Goal: Information Seeking & Learning: Learn about a topic

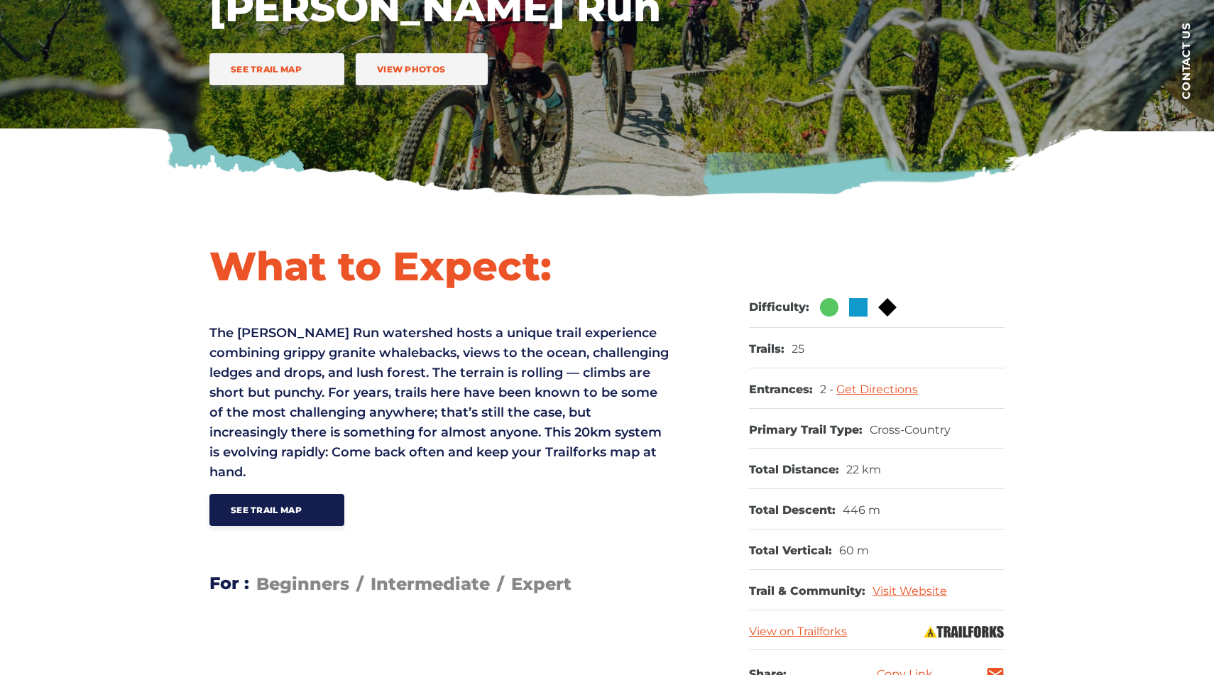
scroll to position [452, 0]
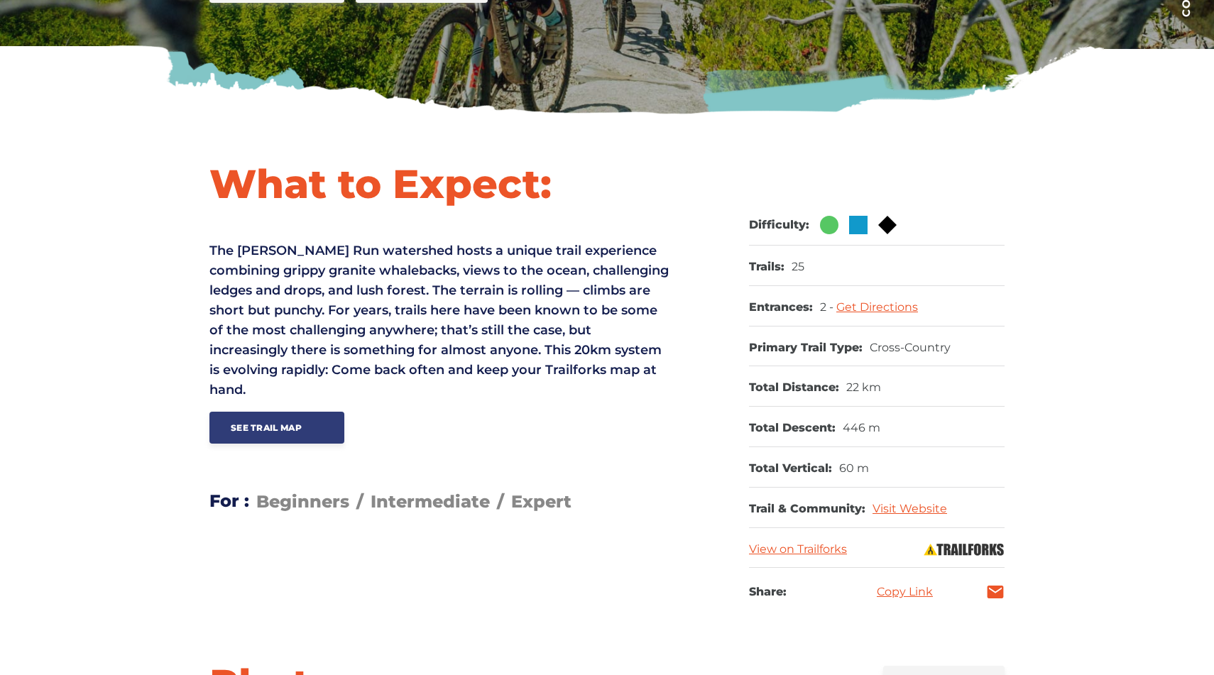
click at [263, 443] on link "See Trail Map" at bounding box center [277, 428] width 135 height 32
click at [306, 423] on link "See Trail Map" at bounding box center [277, 428] width 135 height 32
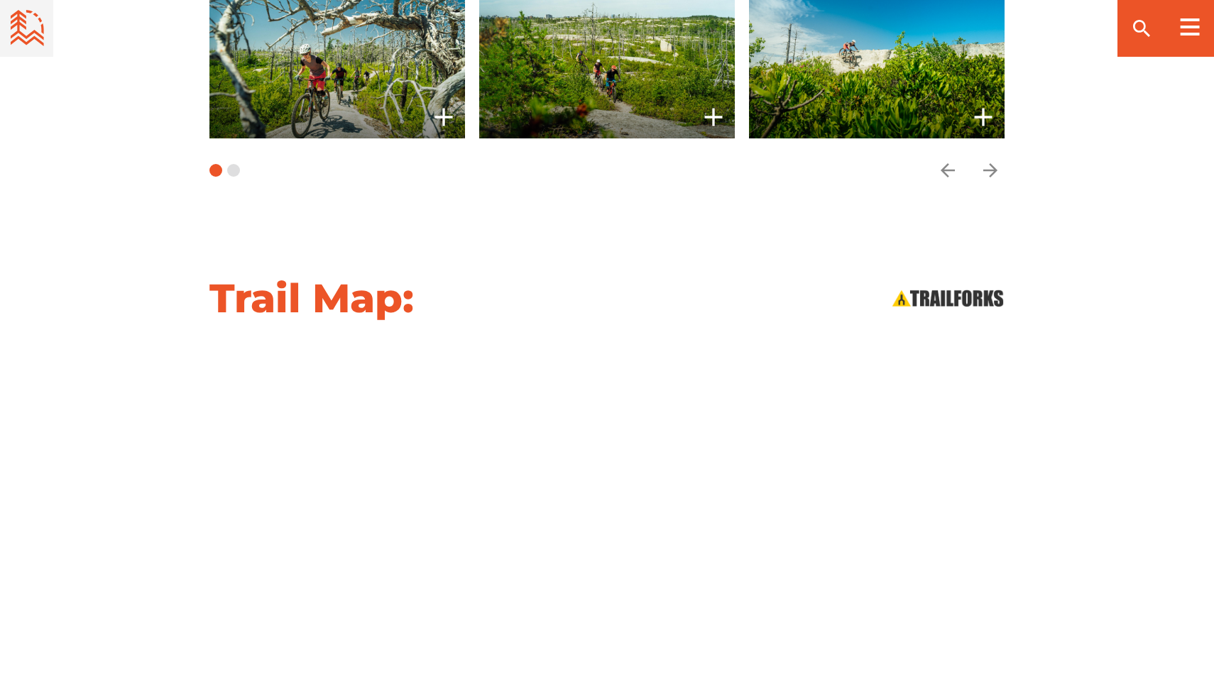
scroll to position [933, 0]
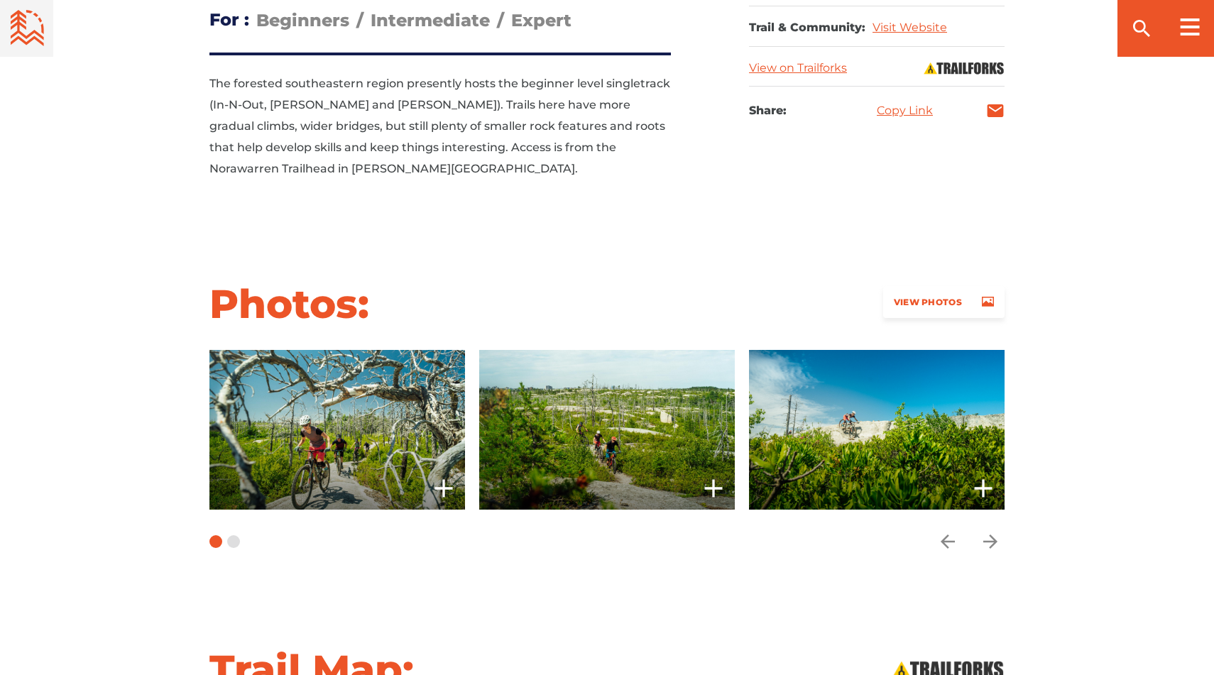
click at [918, 286] on link "View Photos" at bounding box center [943, 302] width 121 height 32
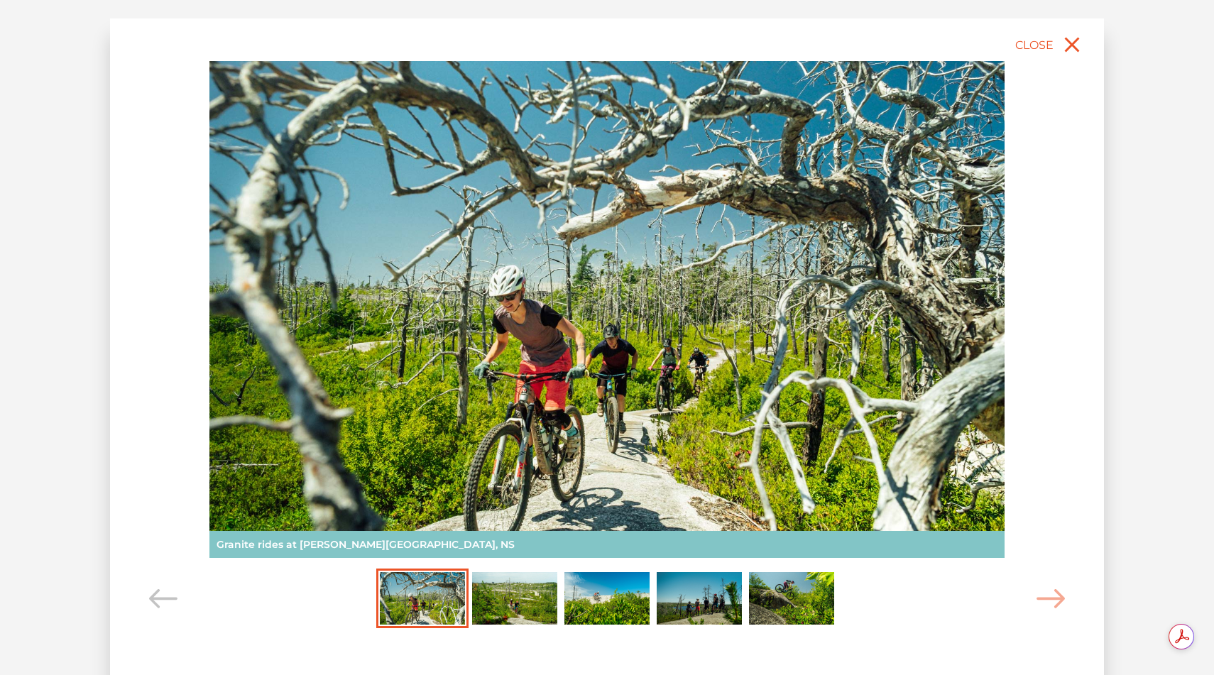
scroll to position [0, 0]
click at [499, 603] on img "Carousel Page 2" at bounding box center [514, 598] width 85 height 53
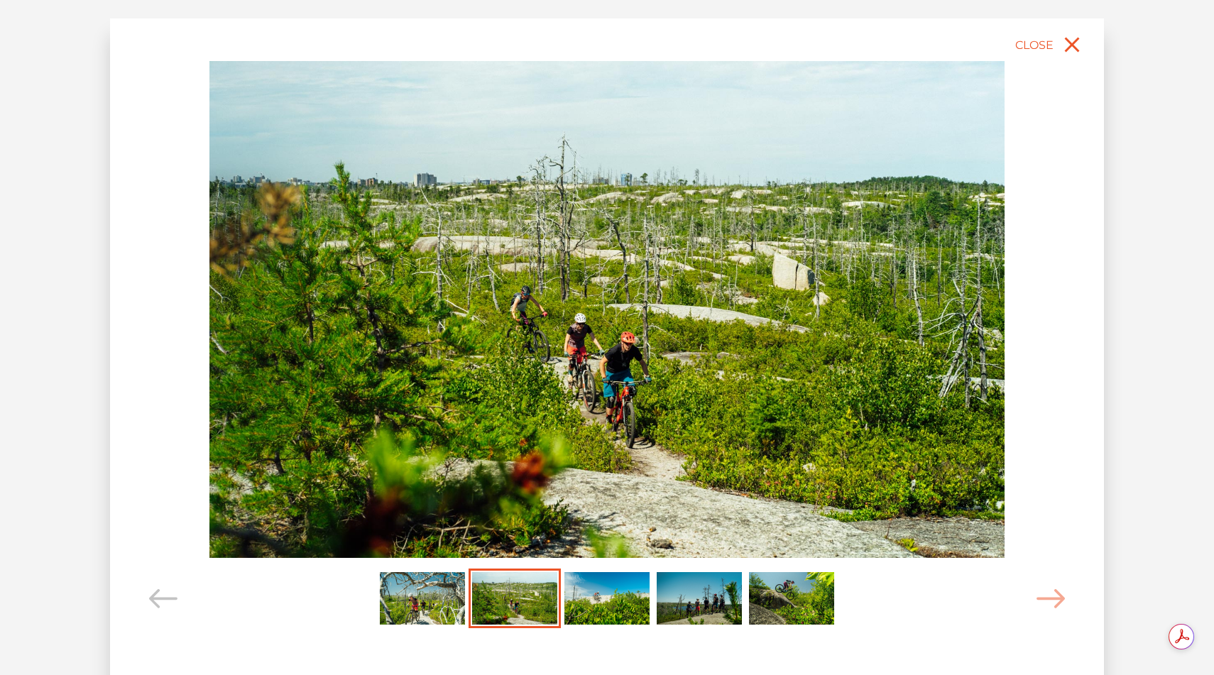
click at [599, 606] on img "Carousel Page 3" at bounding box center [607, 598] width 85 height 53
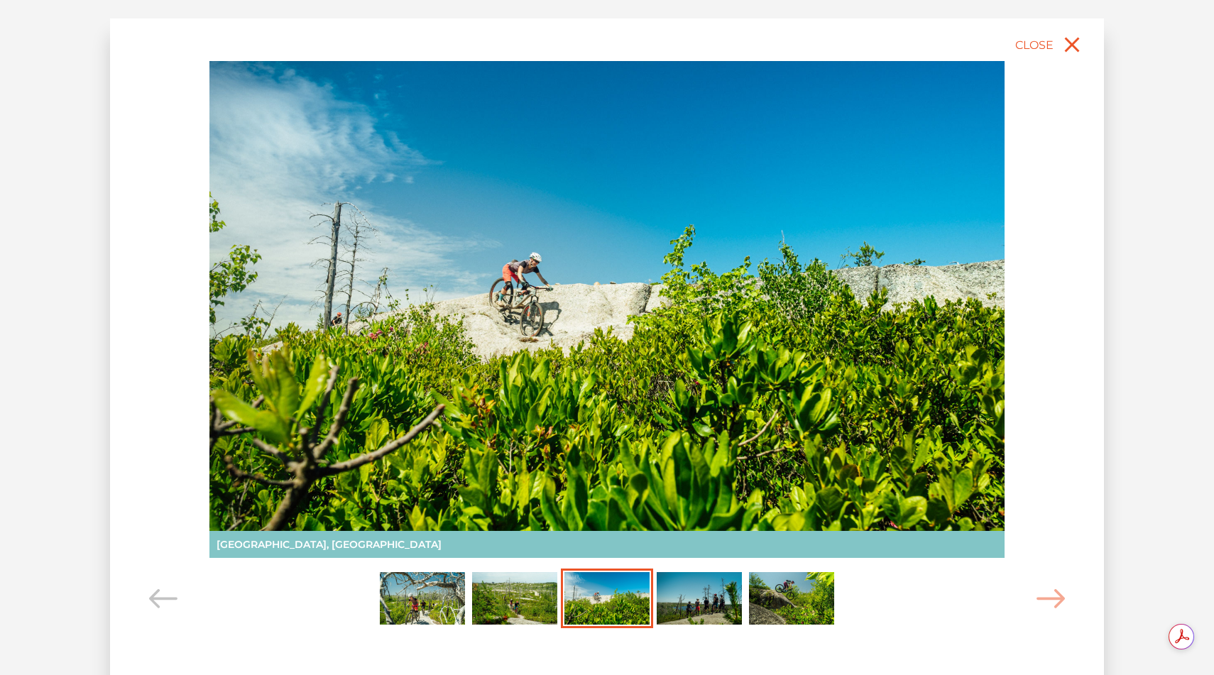
click at [691, 610] on img "Carousel Page 4" at bounding box center [699, 598] width 85 height 53
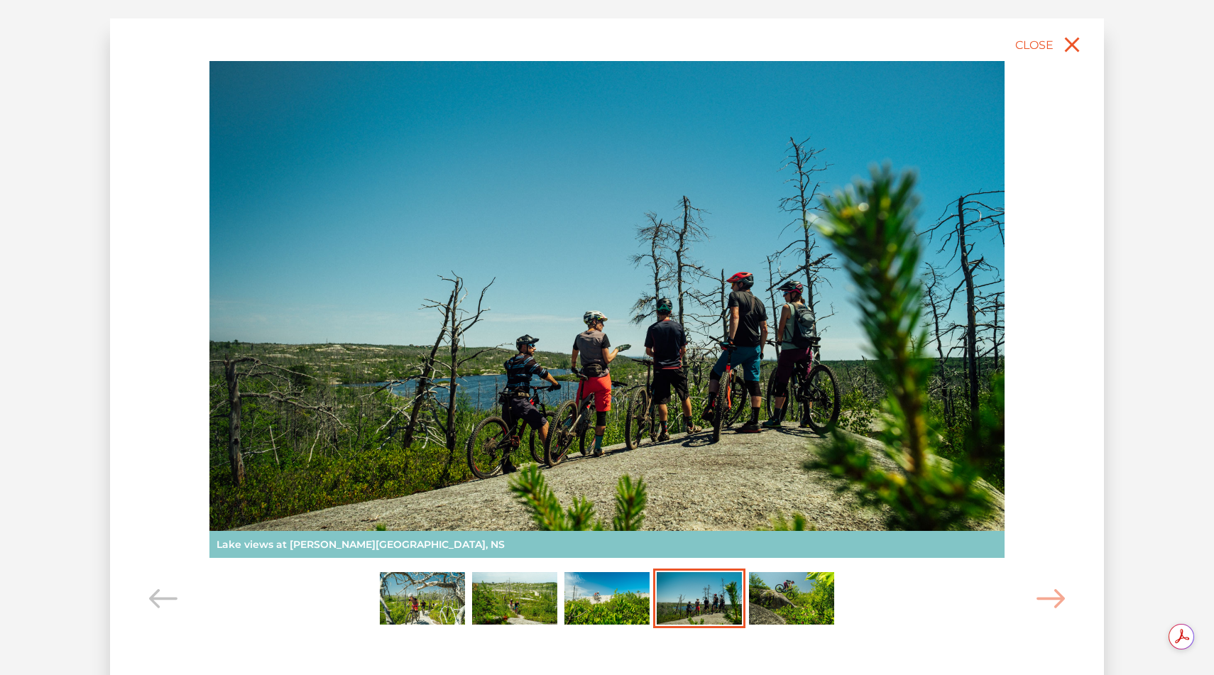
click at [796, 589] on img "Carousel Page 5" at bounding box center [791, 598] width 85 height 53
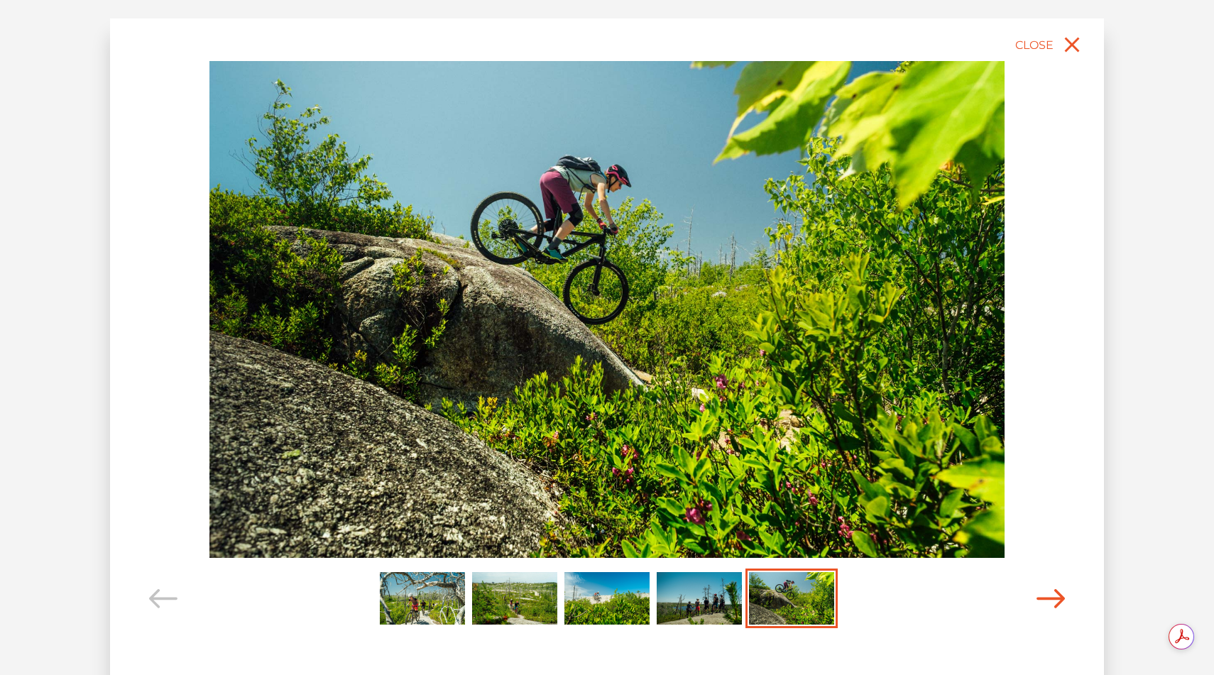
click at [1043, 592] on icon "Carousel Navigation" at bounding box center [1051, 598] width 28 height 19
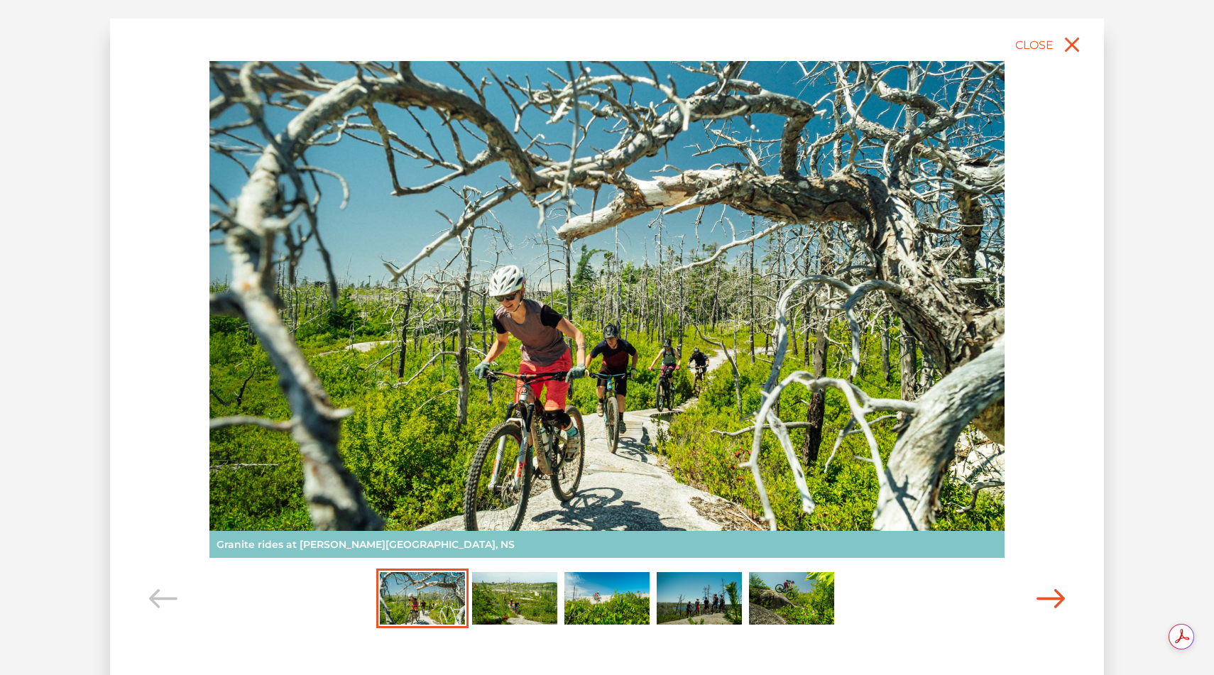
click at [1043, 592] on icon "Carousel Navigation" at bounding box center [1051, 598] width 28 height 19
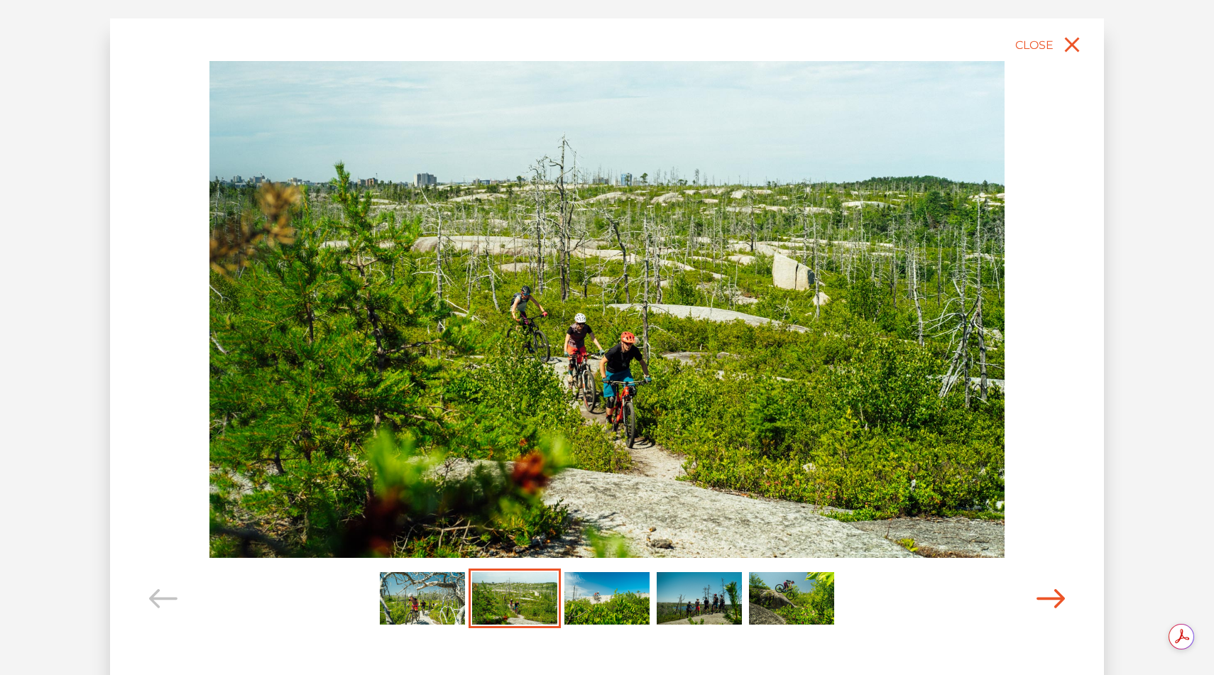
click at [1043, 592] on icon "Carousel Navigation" at bounding box center [1051, 598] width 28 height 19
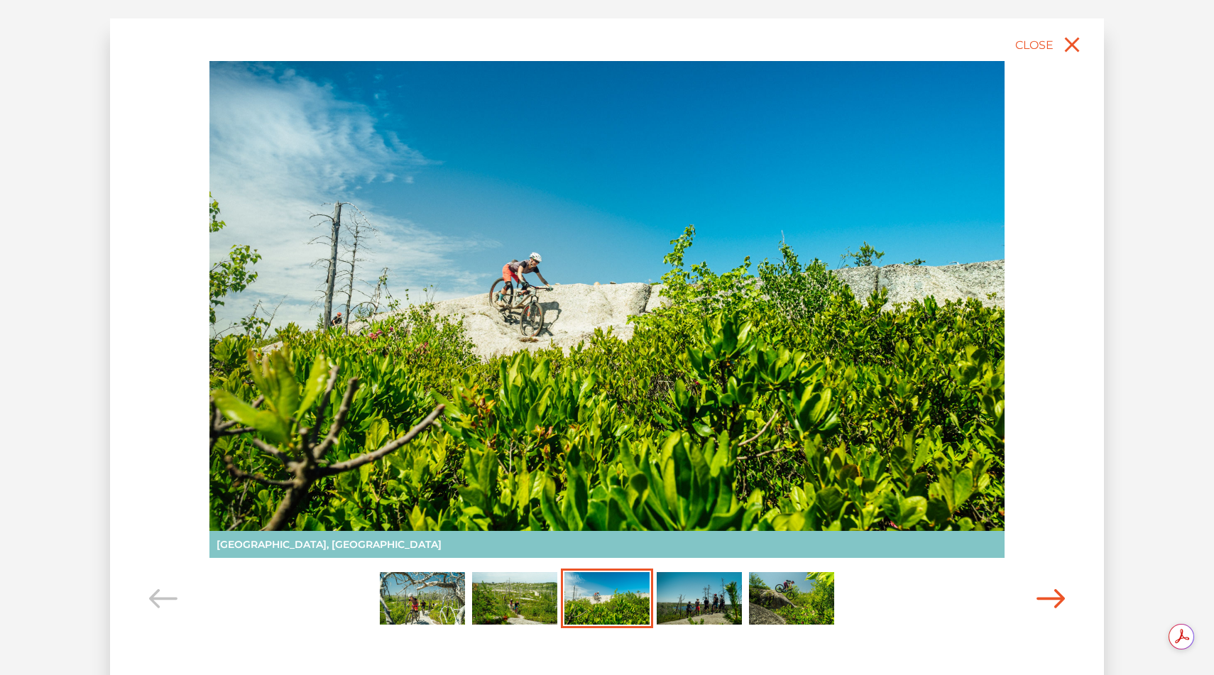
click at [1043, 592] on icon "Carousel Navigation" at bounding box center [1051, 598] width 28 height 19
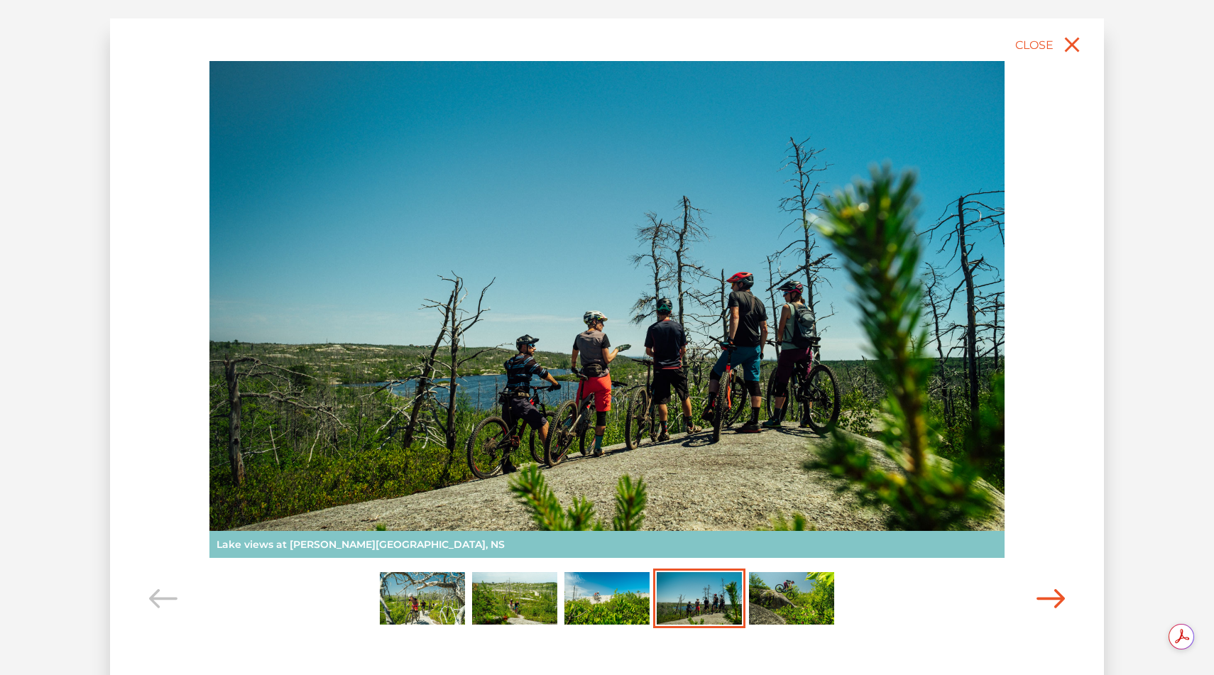
click at [1043, 592] on icon "Carousel Navigation" at bounding box center [1051, 598] width 28 height 19
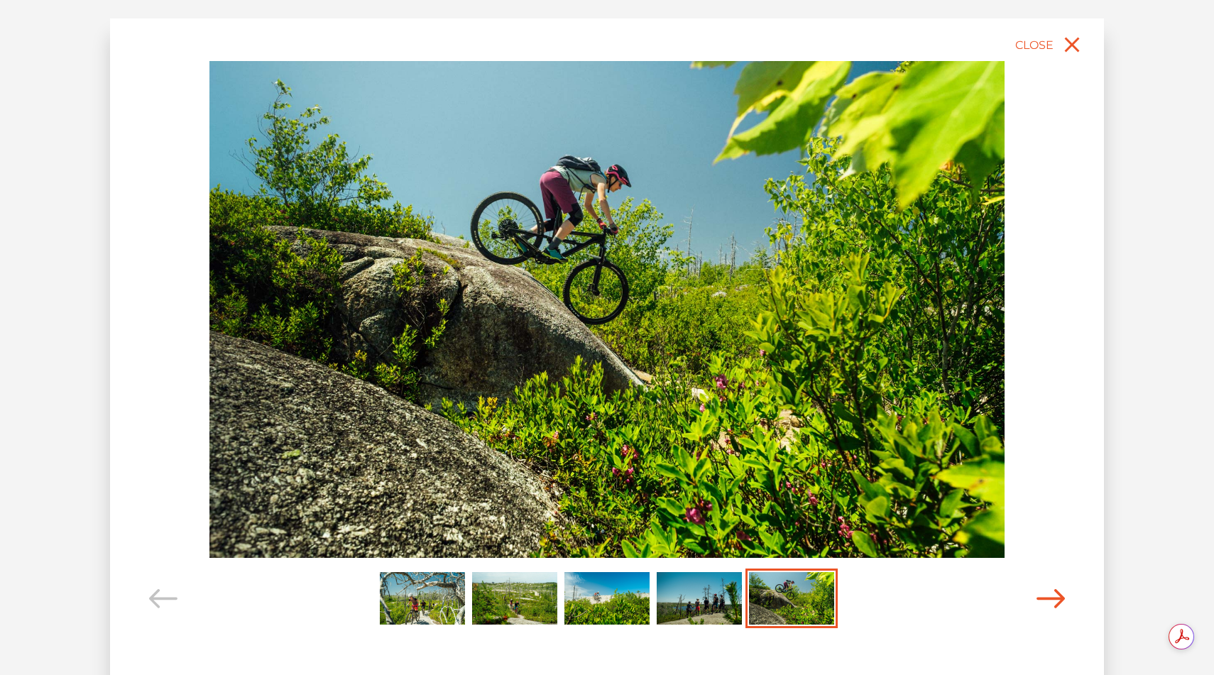
click at [1043, 592] on icon "Carousel Navigation" at bounding box center [1051, 598] width 28 height 19
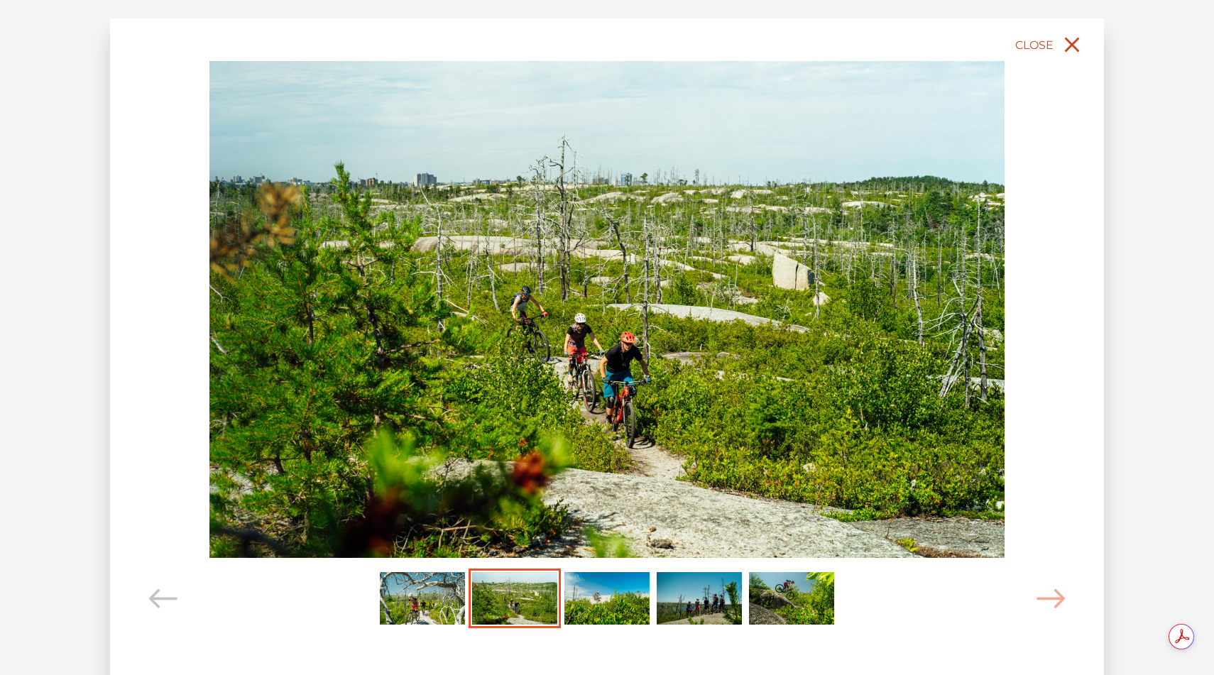
click at [1043, 40] on span "Close" at bounding box center [1035, 44] width 38 height 13
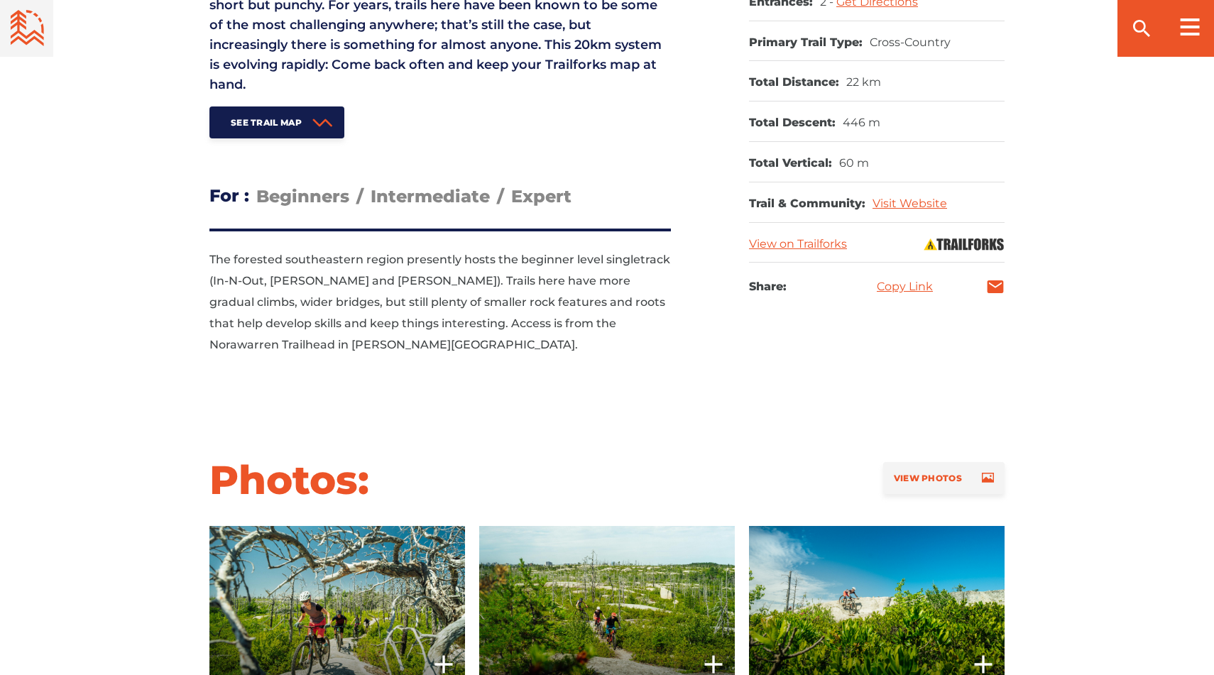
scroll to position [745, 0]
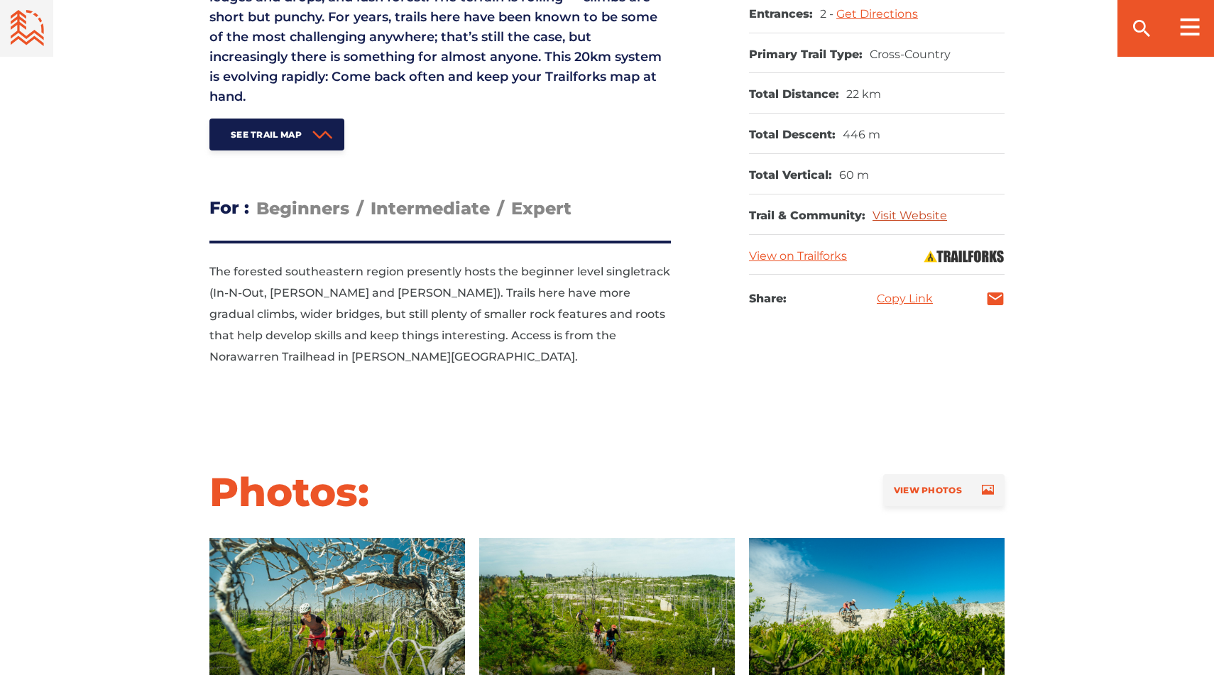
click at [908, 217] on link "Visit Website" at bounding box center [910, 215] width 75 height 13
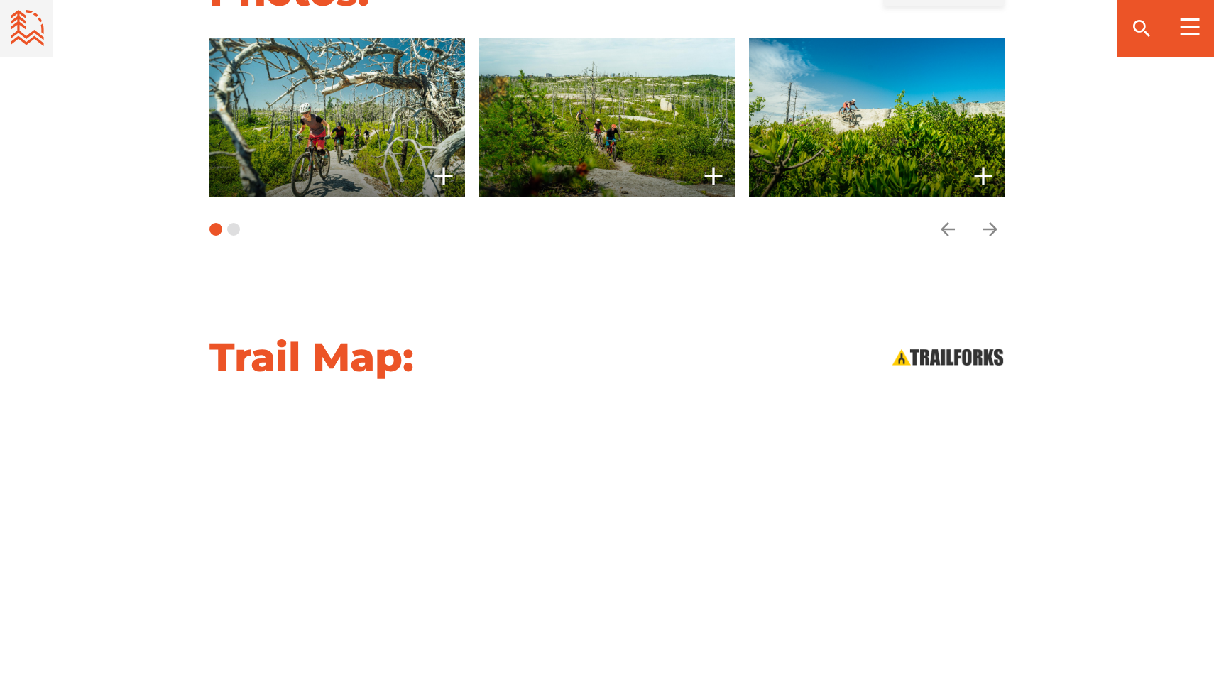
scroll to position [1430, 0]
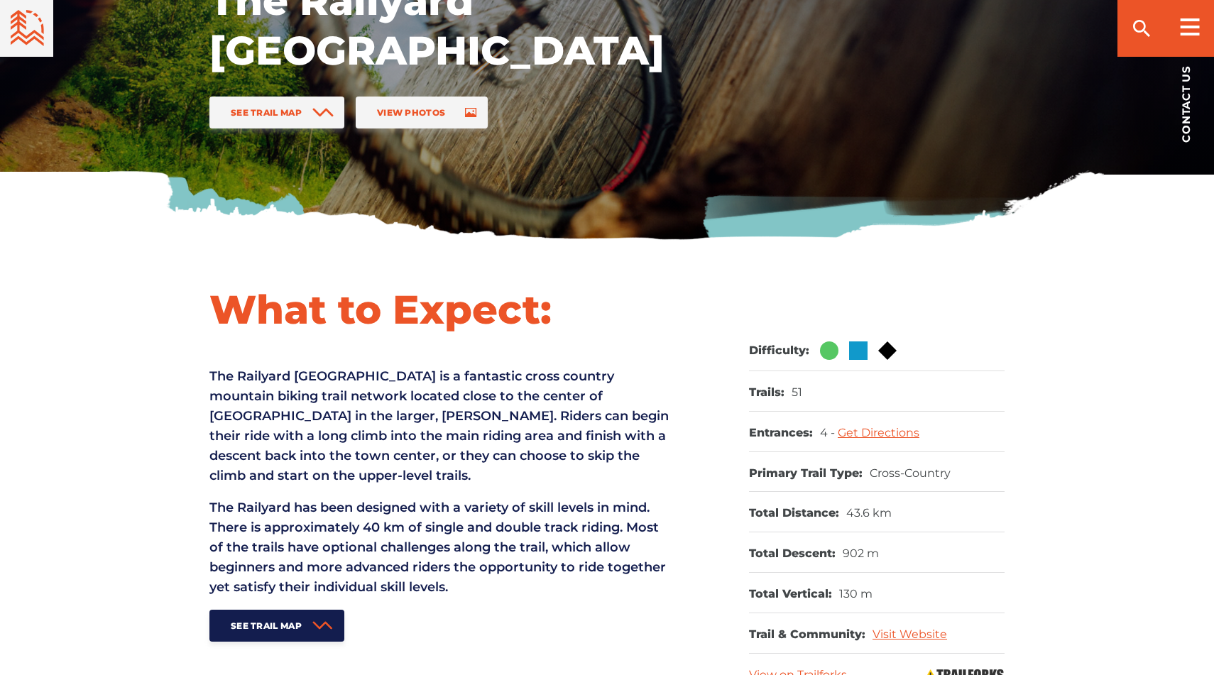
scroll to position [85, 0]
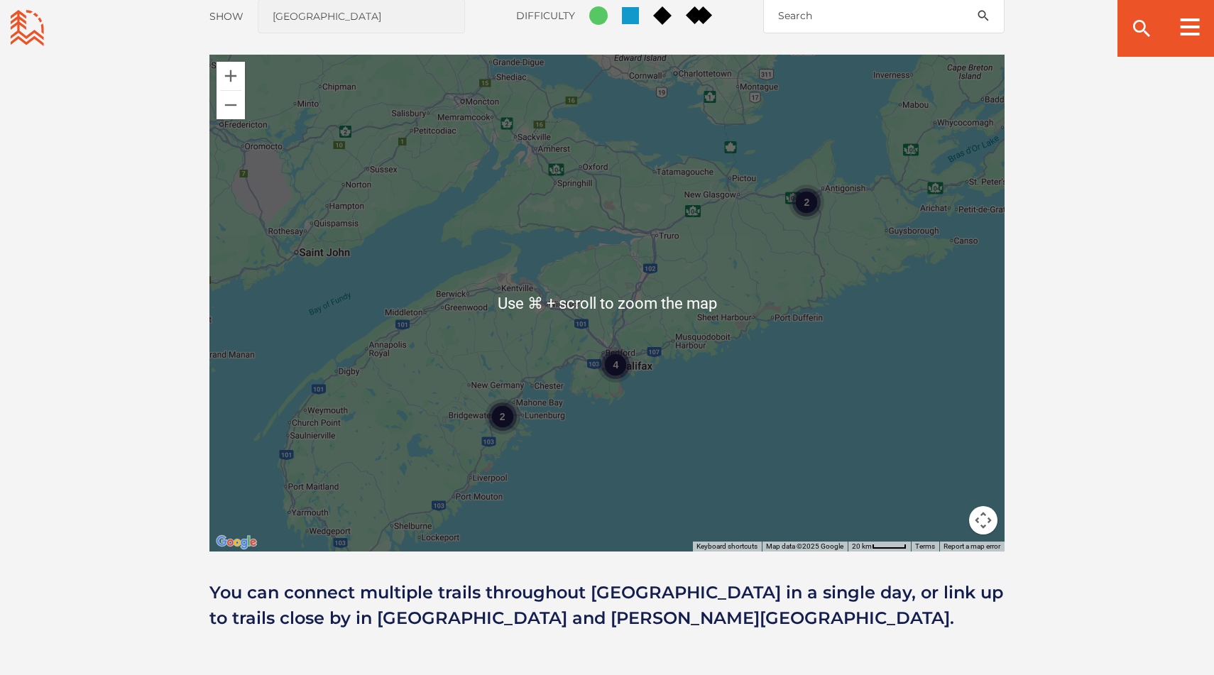
scroll to position [1233, 0]
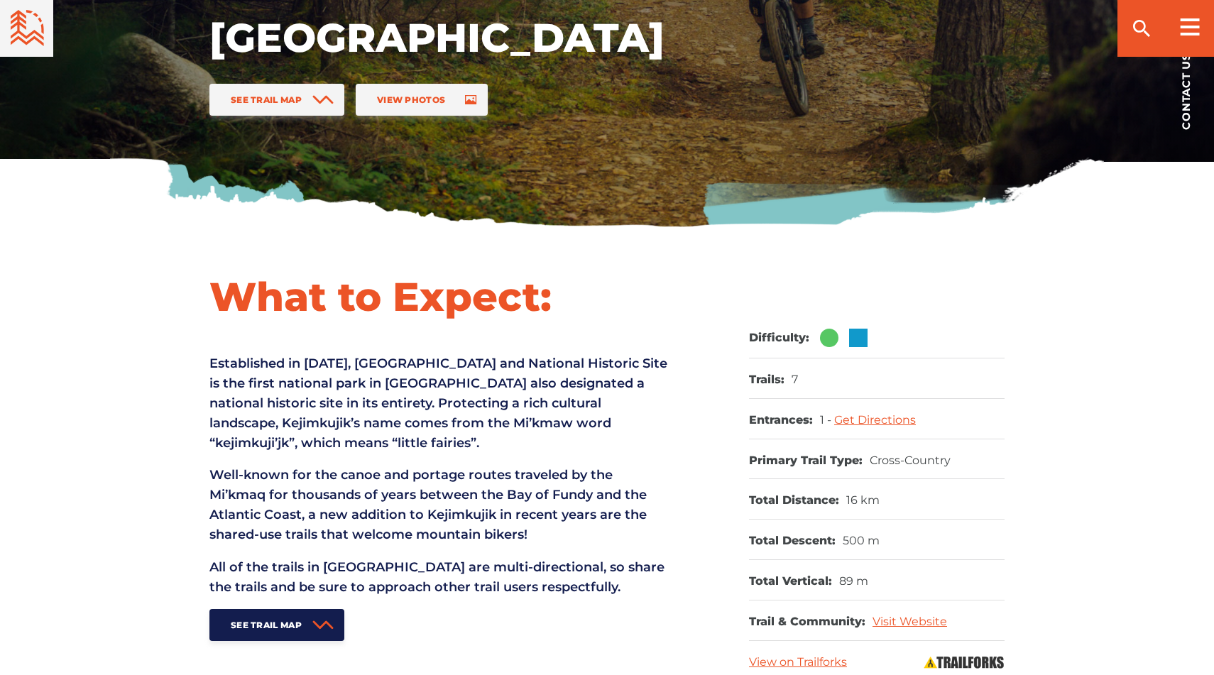
scroll to position [371, 0]
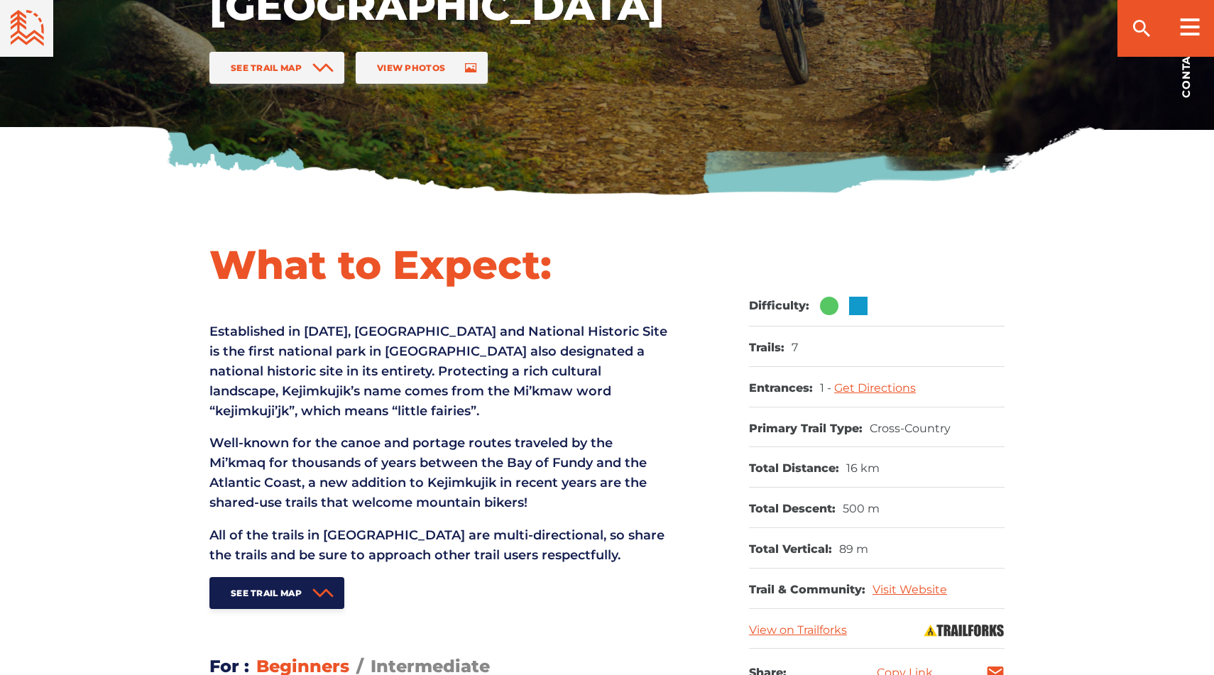
click at [305, 361] on p "Established in [DATE], [GEOGRAPHIC_DATA] and National Historic Site is the firs…" at bounding box center [441, 371] width 462 height 99
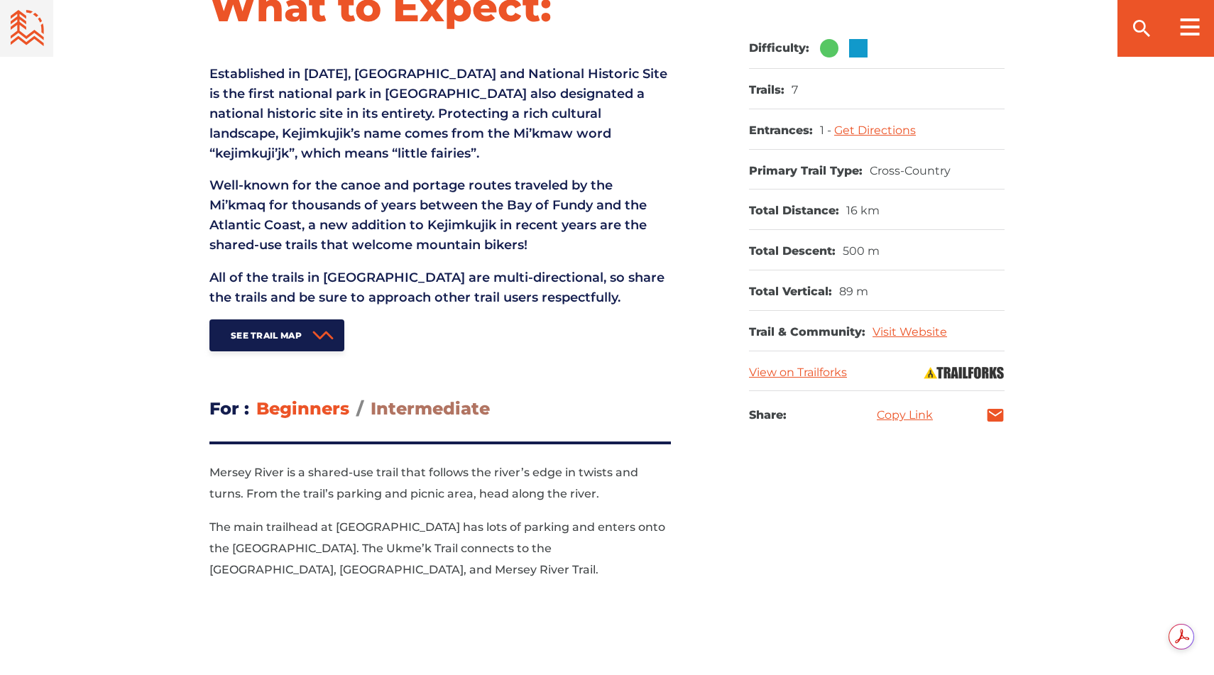
scroll to position [0, 0]
click at [300, 344] on link "See Trail Map" at bounding box center [277, 336] width 135 height 32
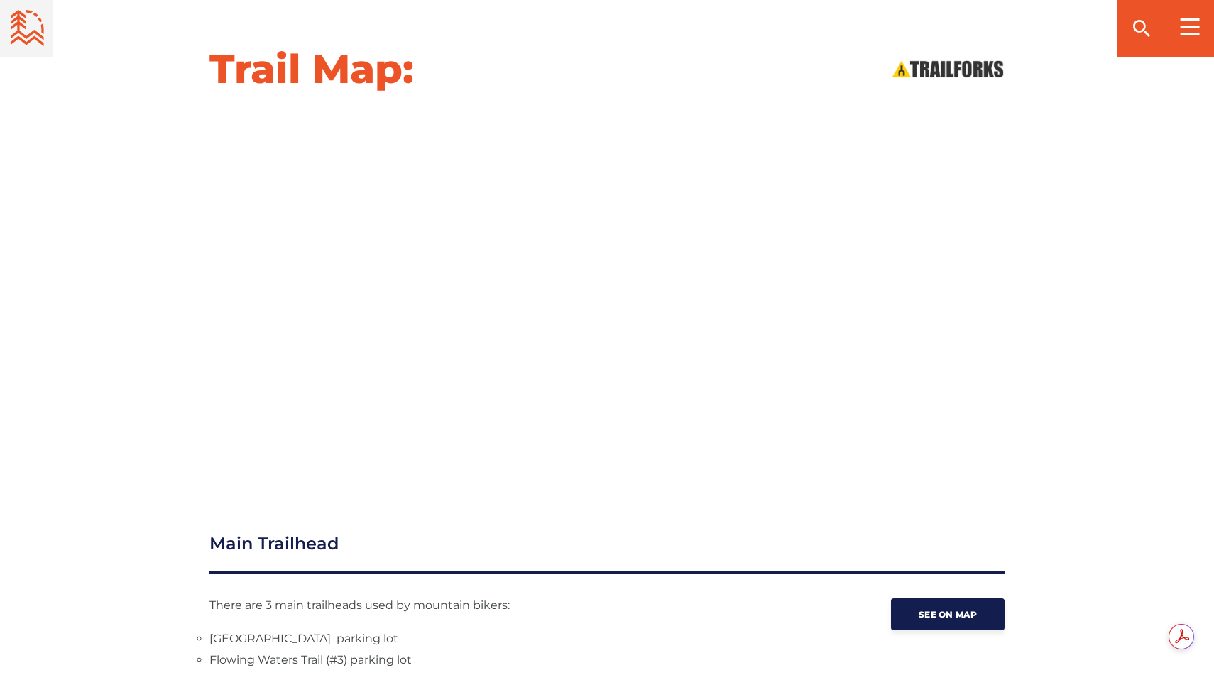
scroll to position [1805, 0]
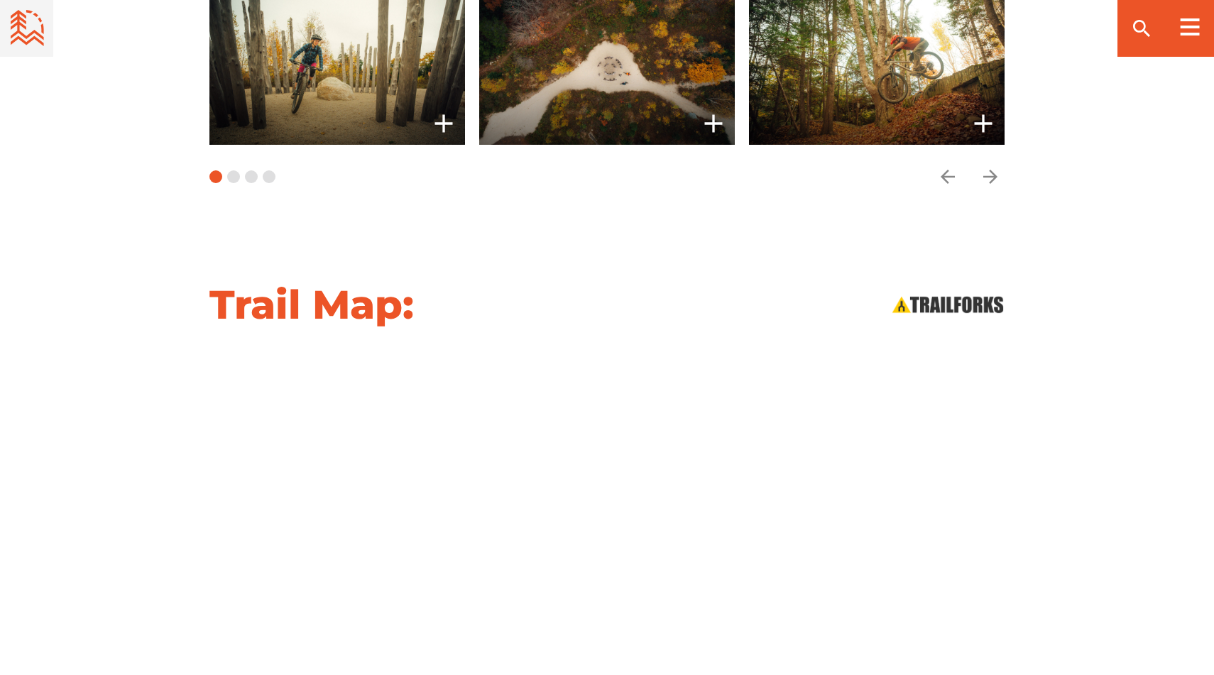
scroll to position [1687, 0]
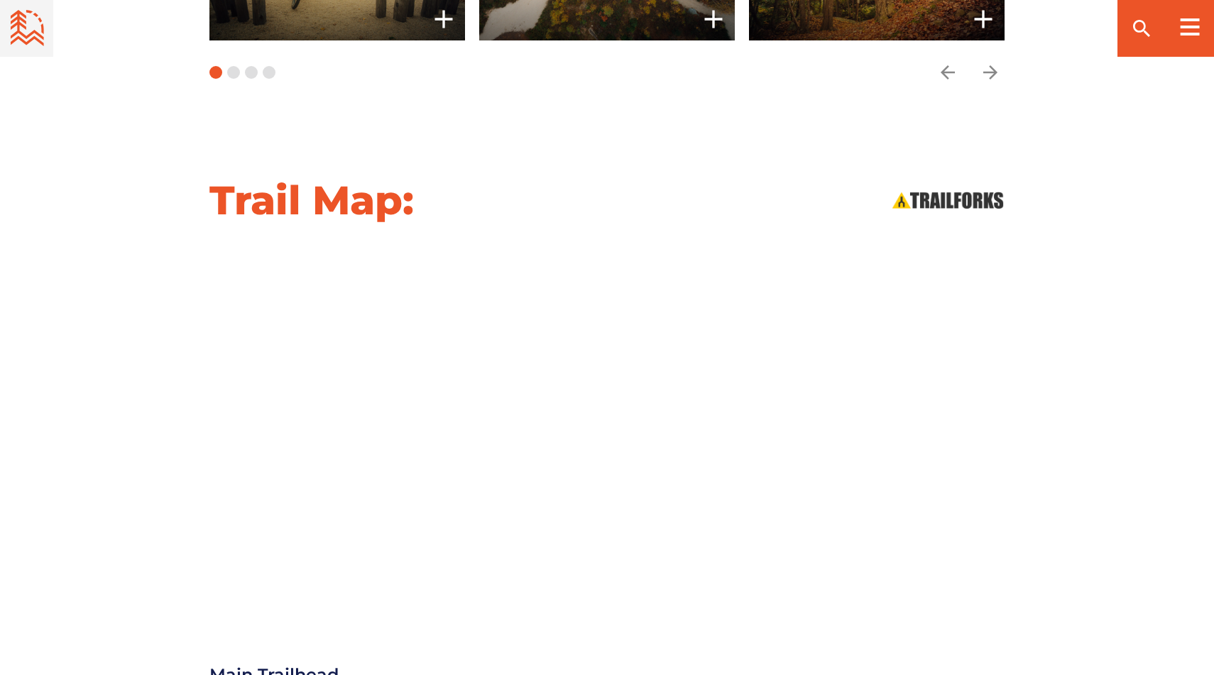
click at [1085, 386] on div at bounding box center [607, 425] width 994 height 359
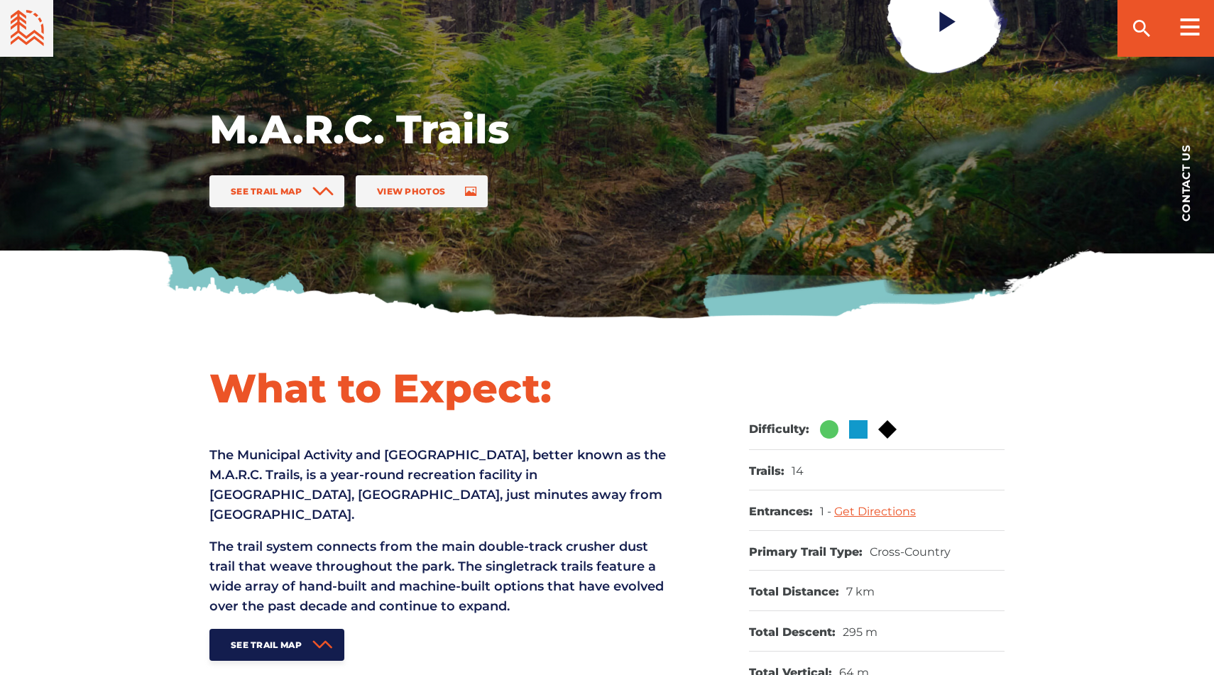
scroll to position [426, 0]
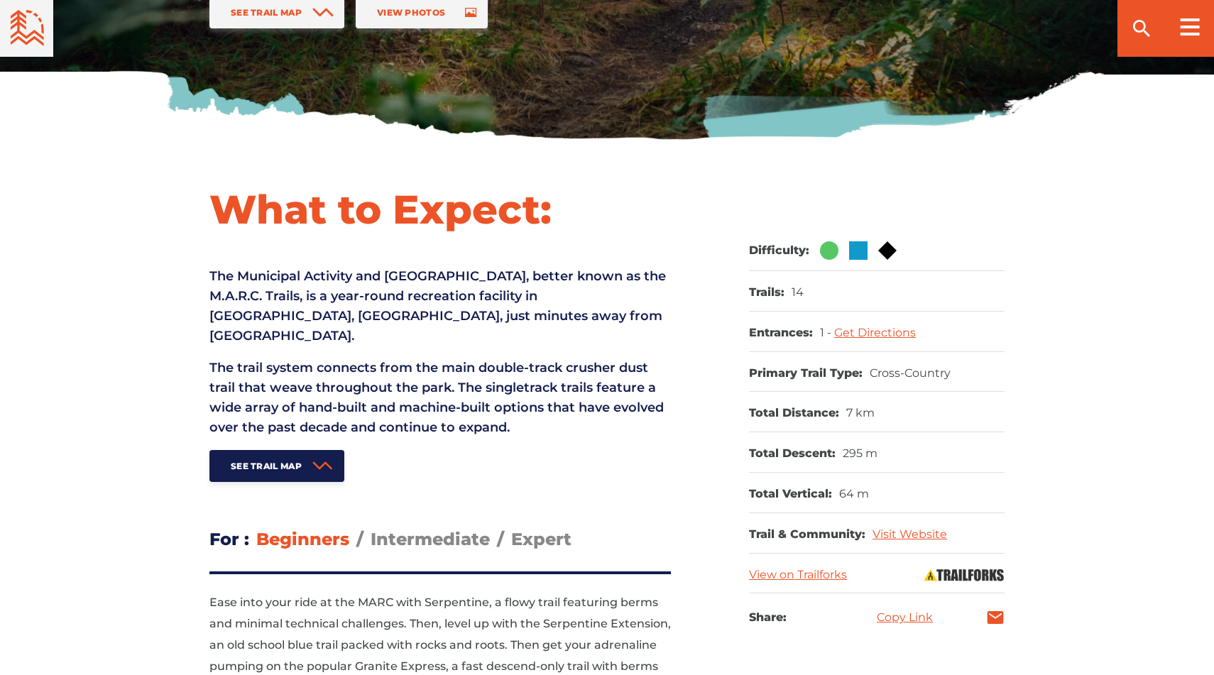
click at [360, 302] on p "The Municipal Activity and Recreation Complex, better known as the M.A.R.C. Tra…" at bounding box center [441, 306] width 462 height 80
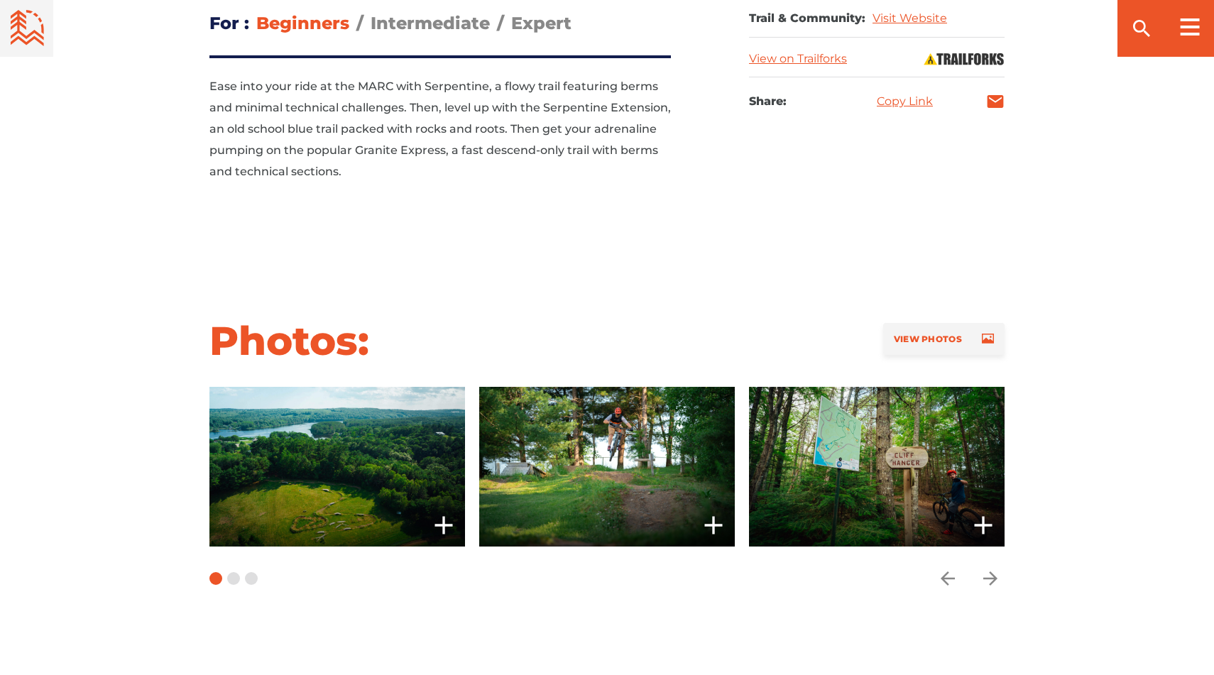
scroll to position [1116, 0]
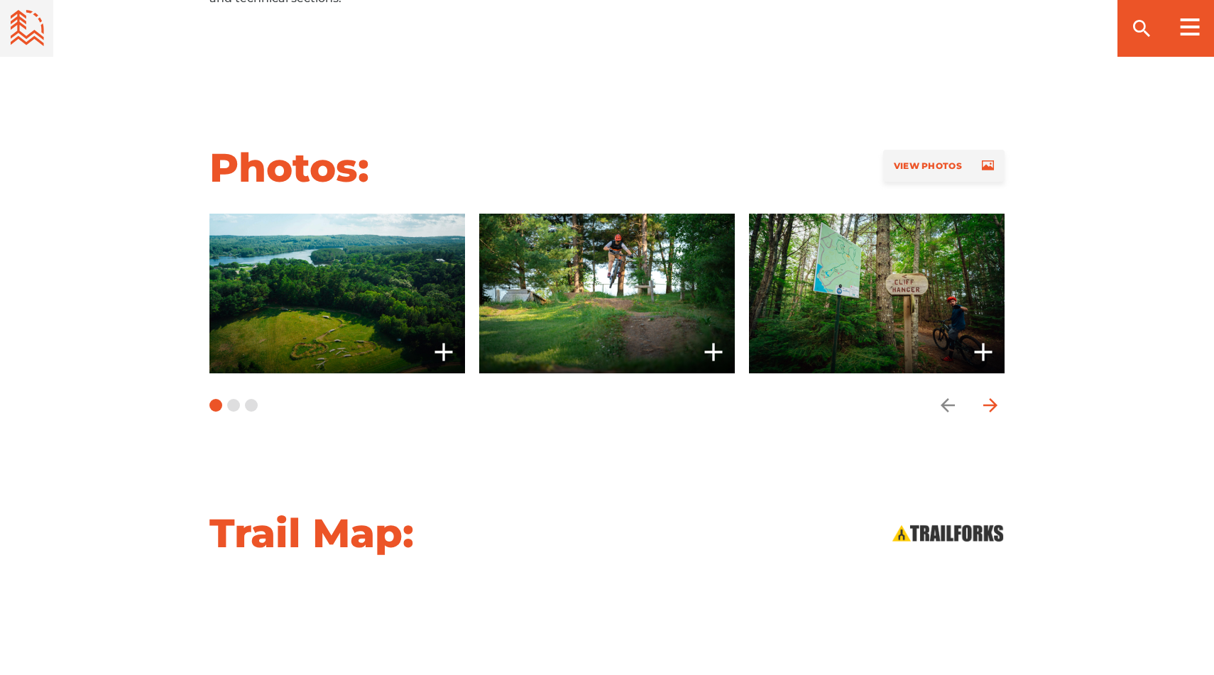
click at [993, 398] on icon "arrow forward" at bounding box center [991, 405] width 14 height 14
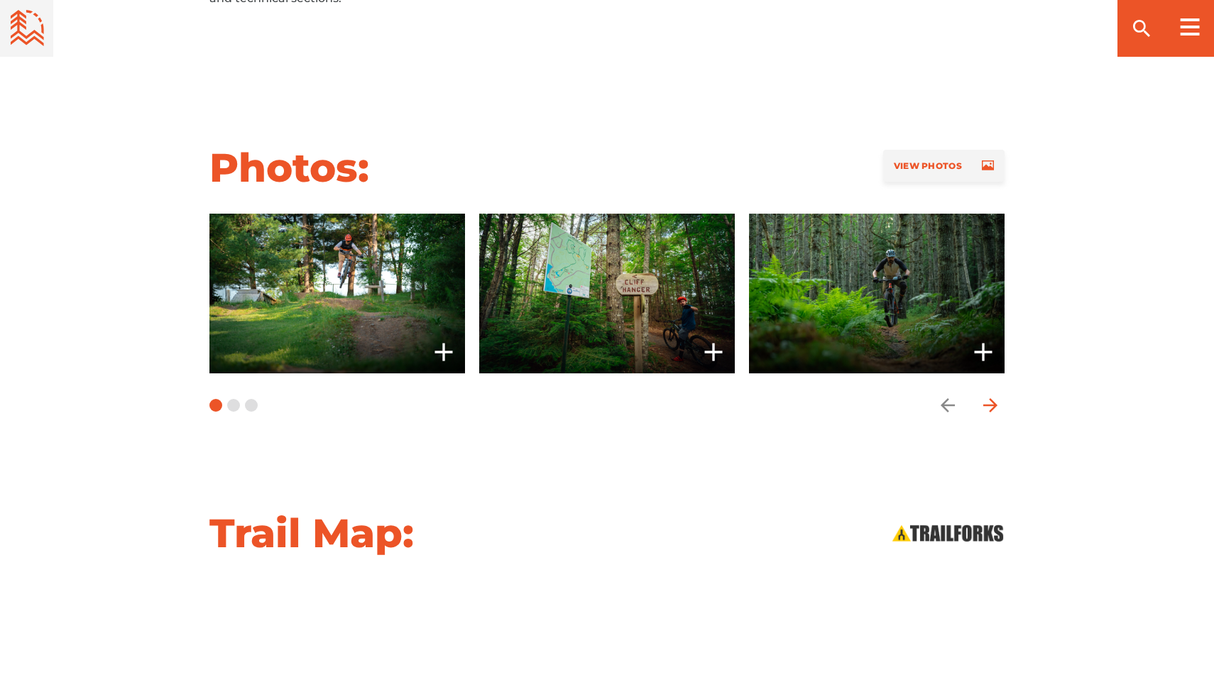
click at [993, 398] on icon "arrow forward" at bounding box center [991, 405] width 14 height 14
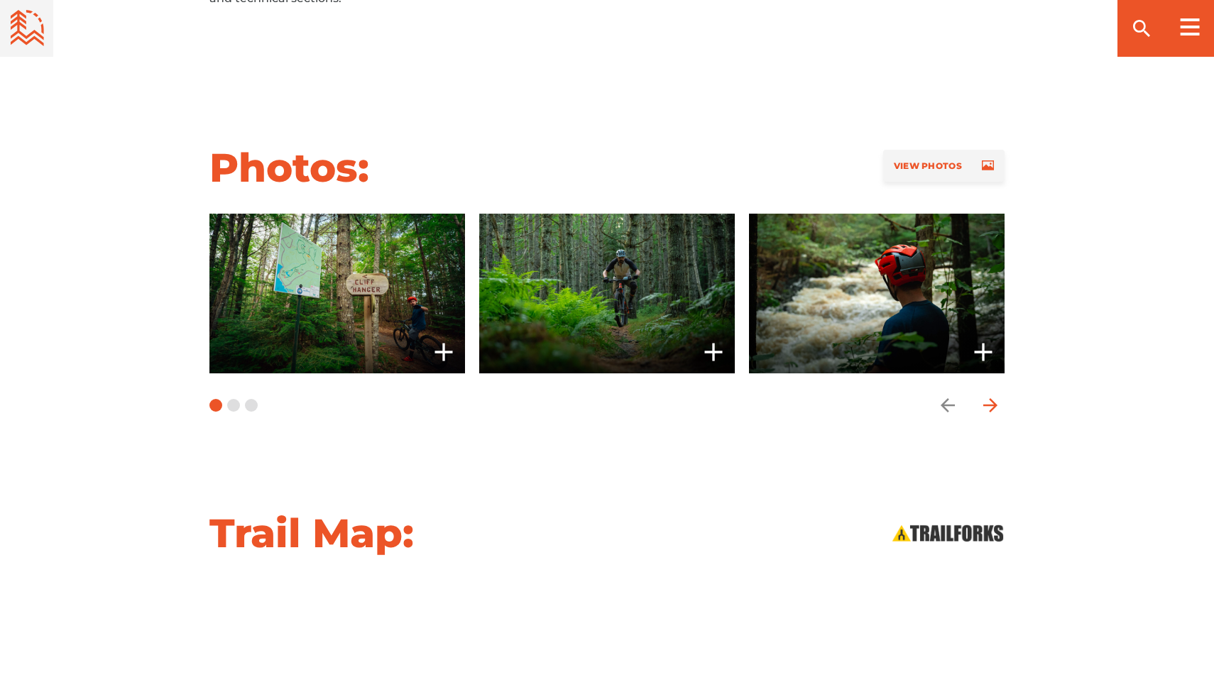
click at [993, 398] on icon "arrow forward" at bounding box center [991, 405] width 14 height 14
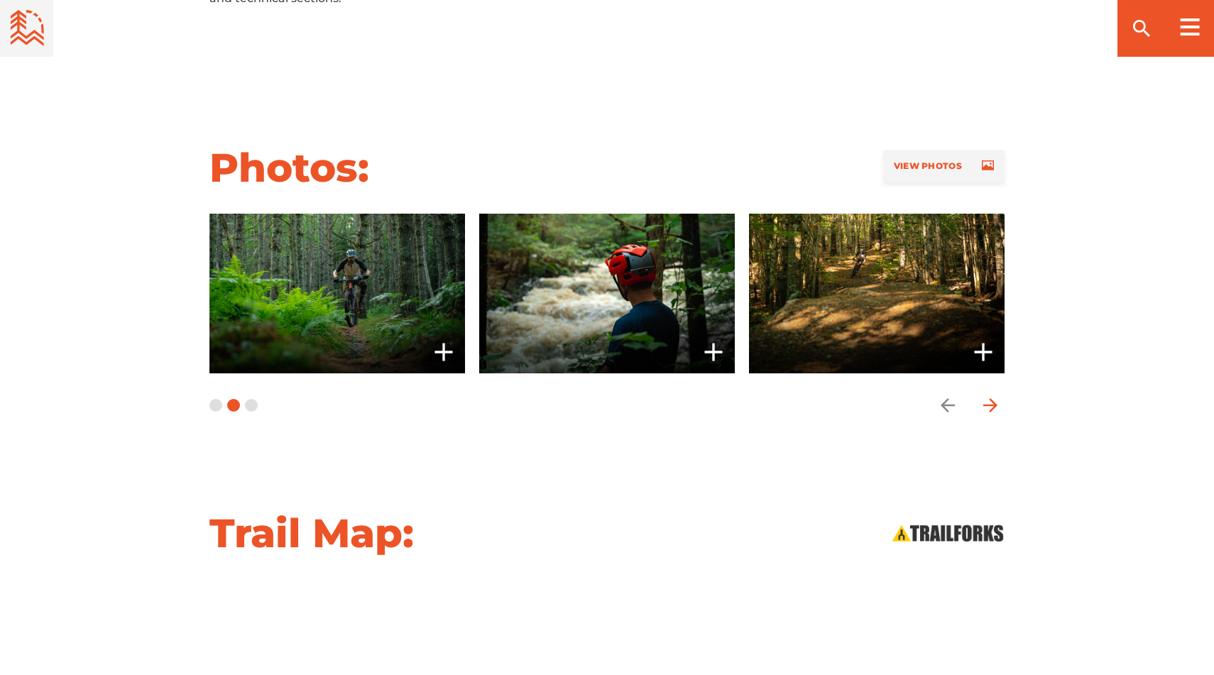
click at [993, 398] on icon "arrow forward" at bounding box center [991, 405] width 14 height 14
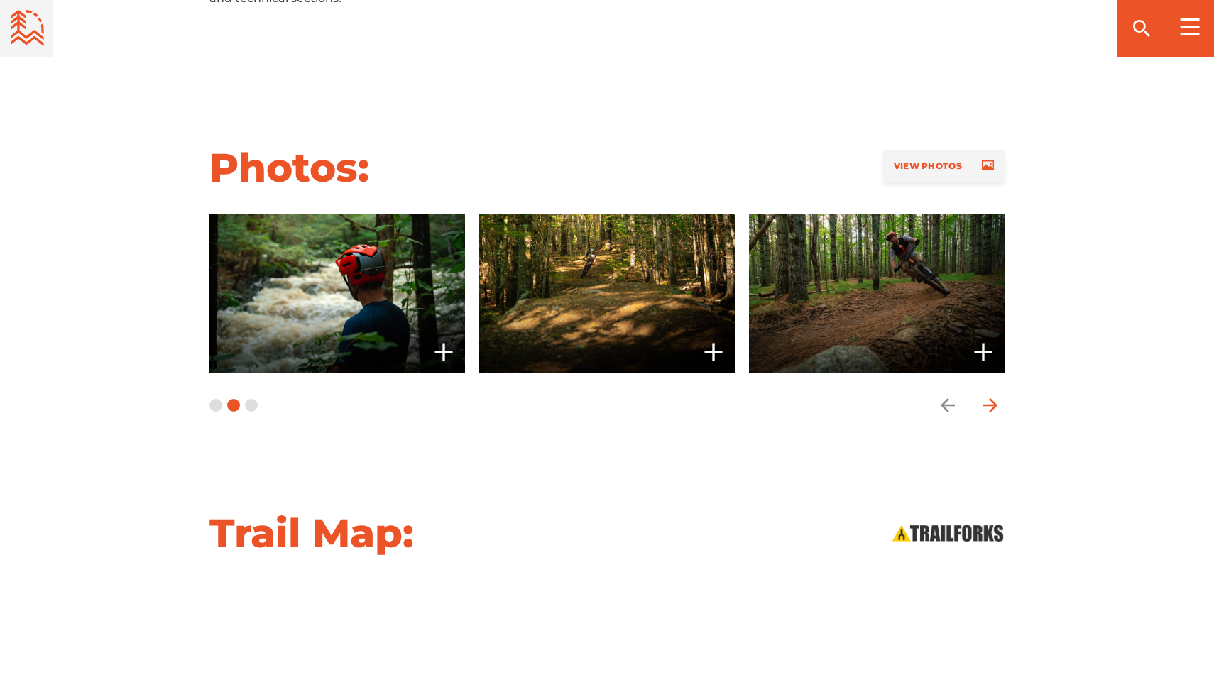
click at [993, 398] on icon "arrow forward" at bounding box center [991, 405] width 14 height 14
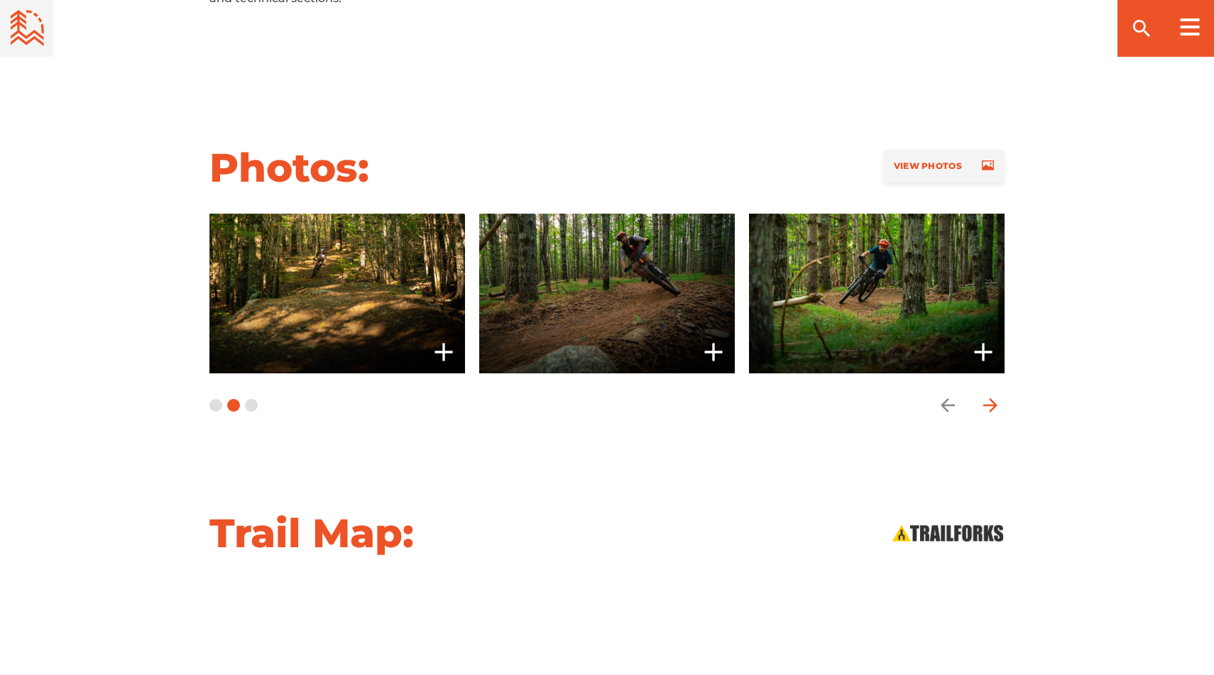
click at [993, 398] on icon "arrow forward" at bounding box center [991, 405] width 14 height 14
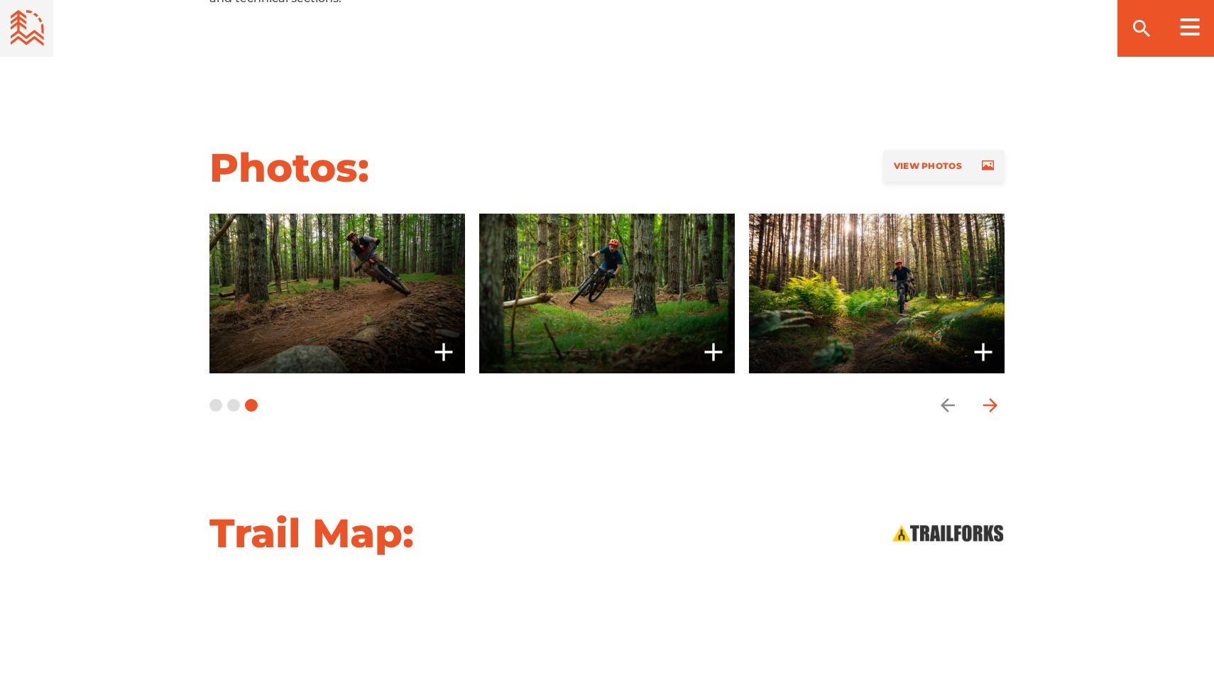
click at [993, 398] on icon "arrow forward" at bounding box center [991, 405] width 14 height 14
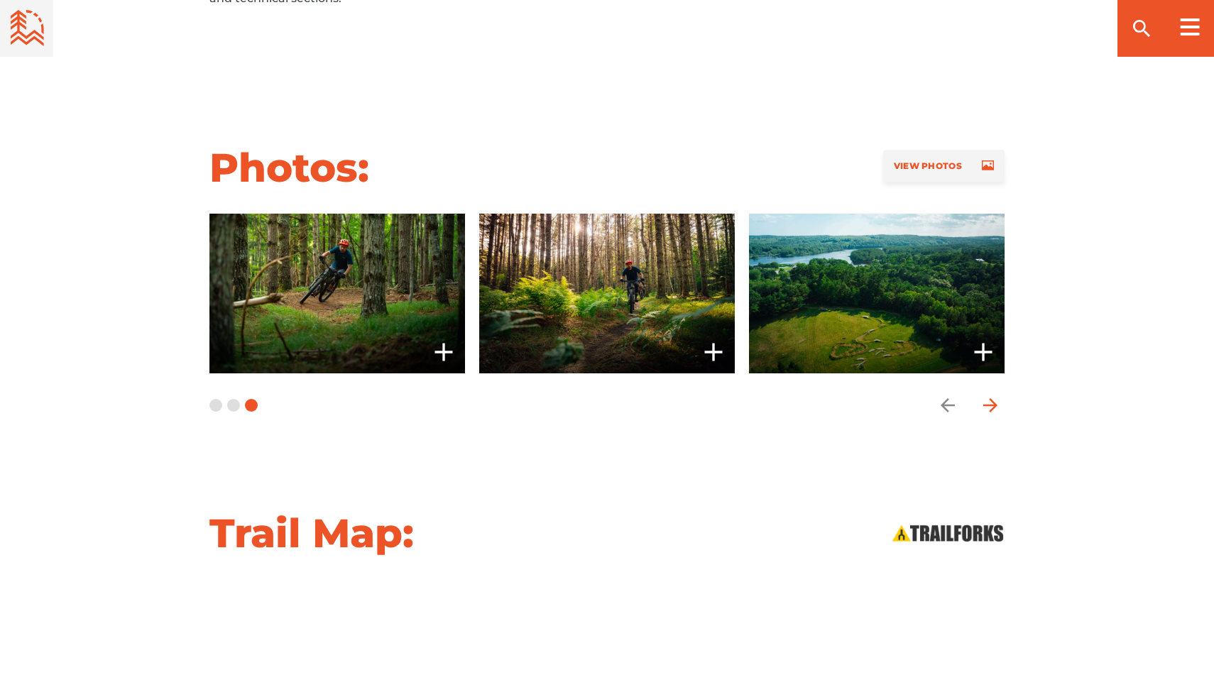
click at [993, 398] on icon "arrow forward" at bounding box center [991, 405] width 14 height 14
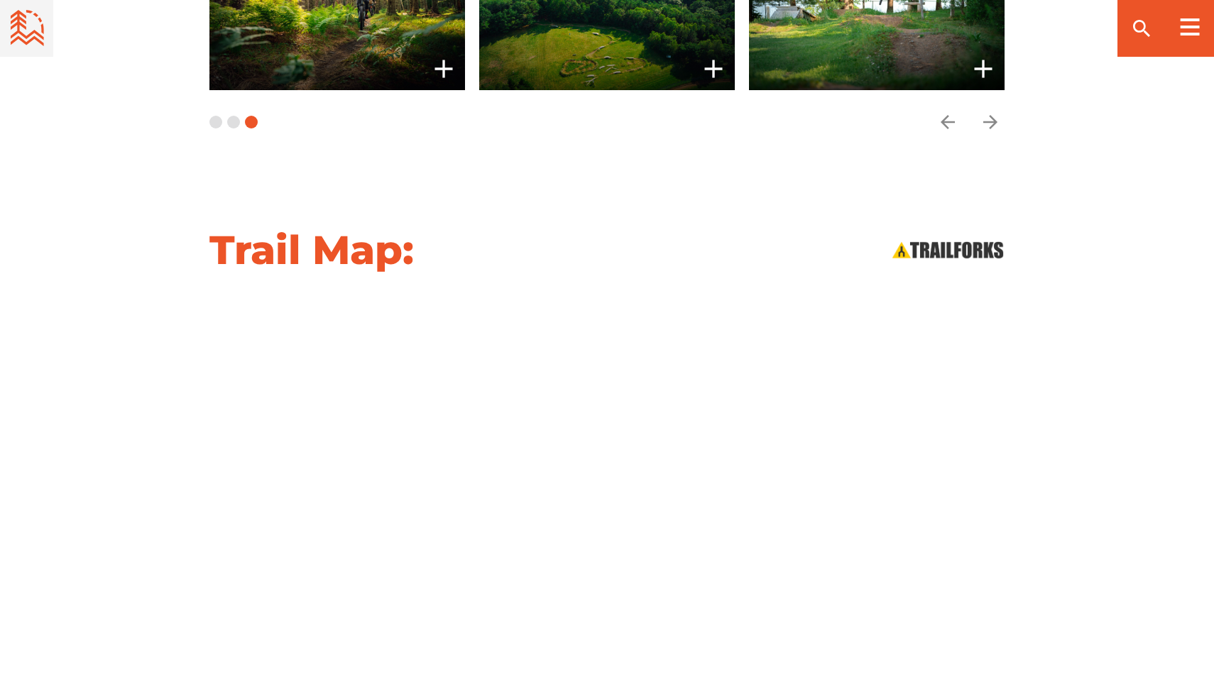
scroll to position [1455, 0]
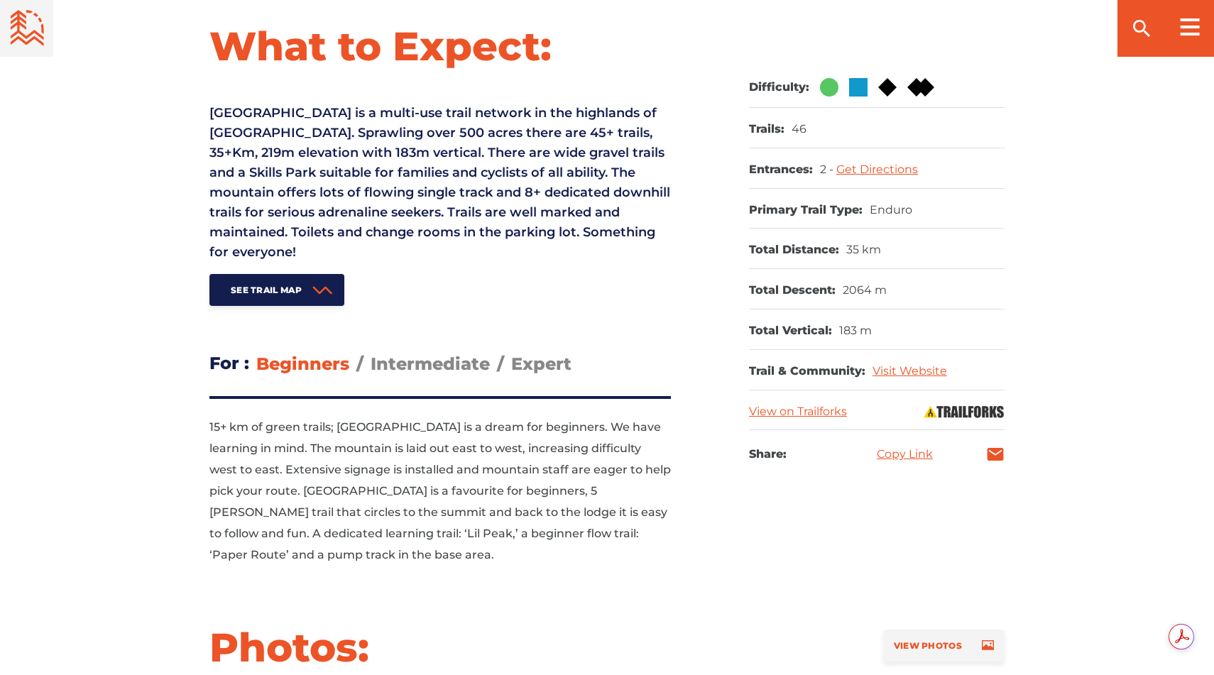
click at [416, 437] on p "15+ km of green trails; Keppoch is a dream for beginners. We have learning in m…" at bounding box center [441, 491] width 462 height 149
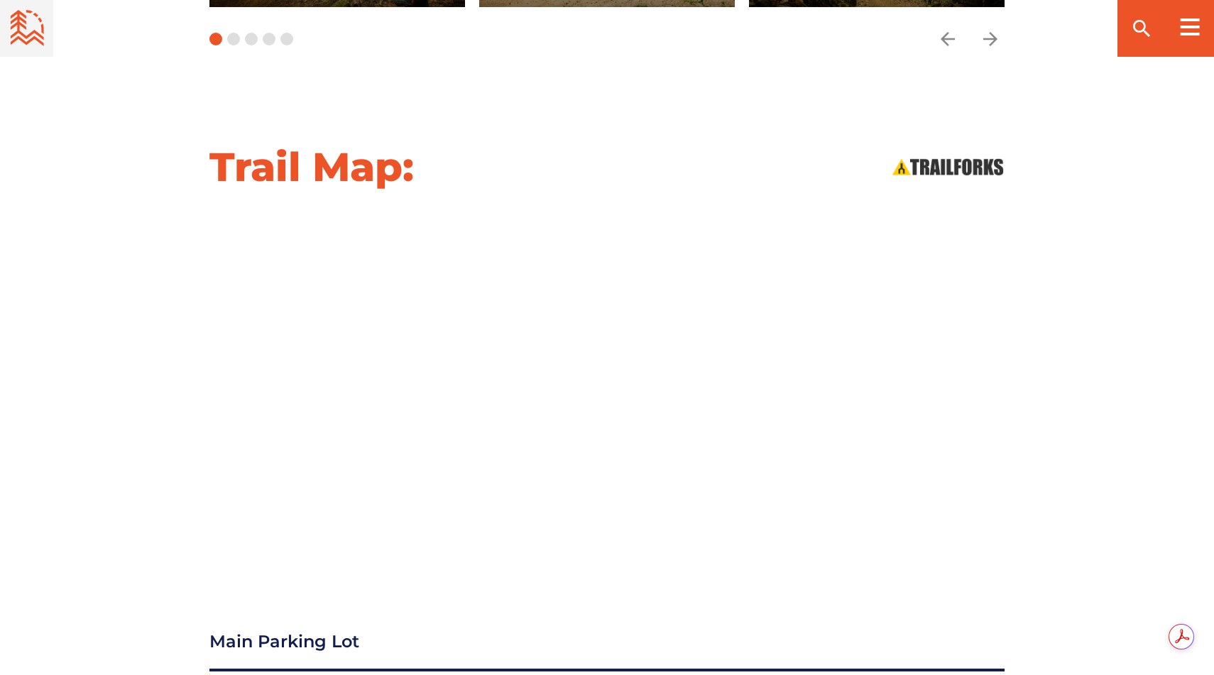
scroll to position [1567, 0]
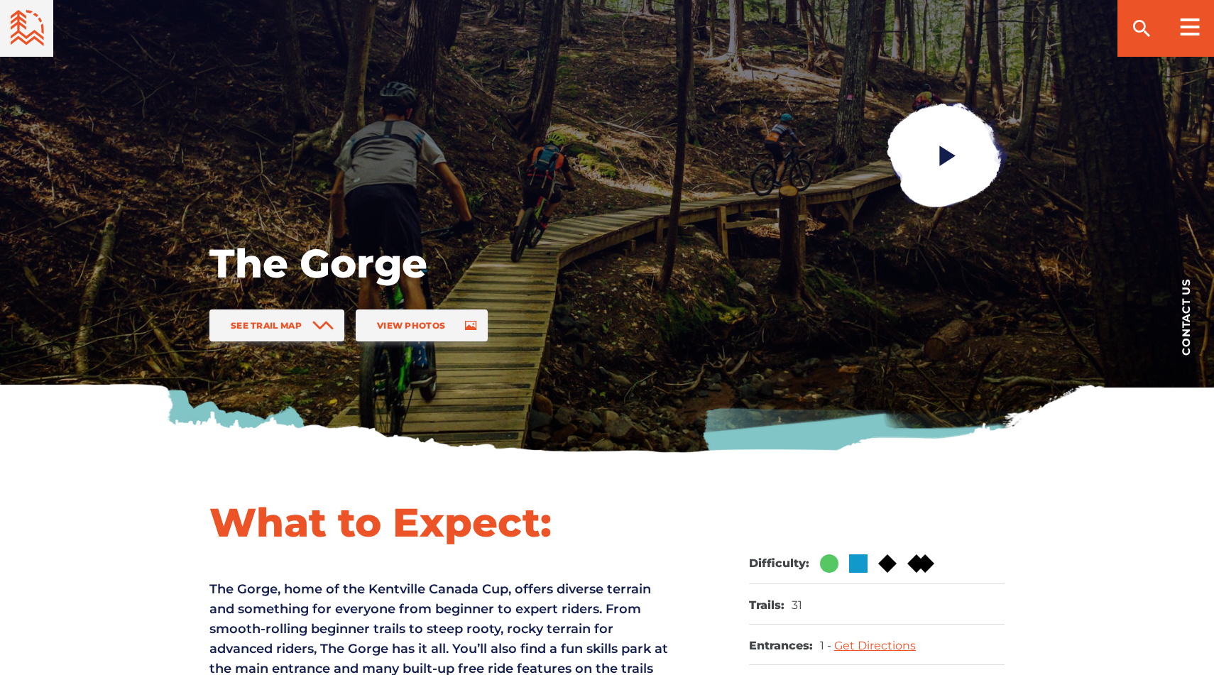
scroll to position [296, 0]
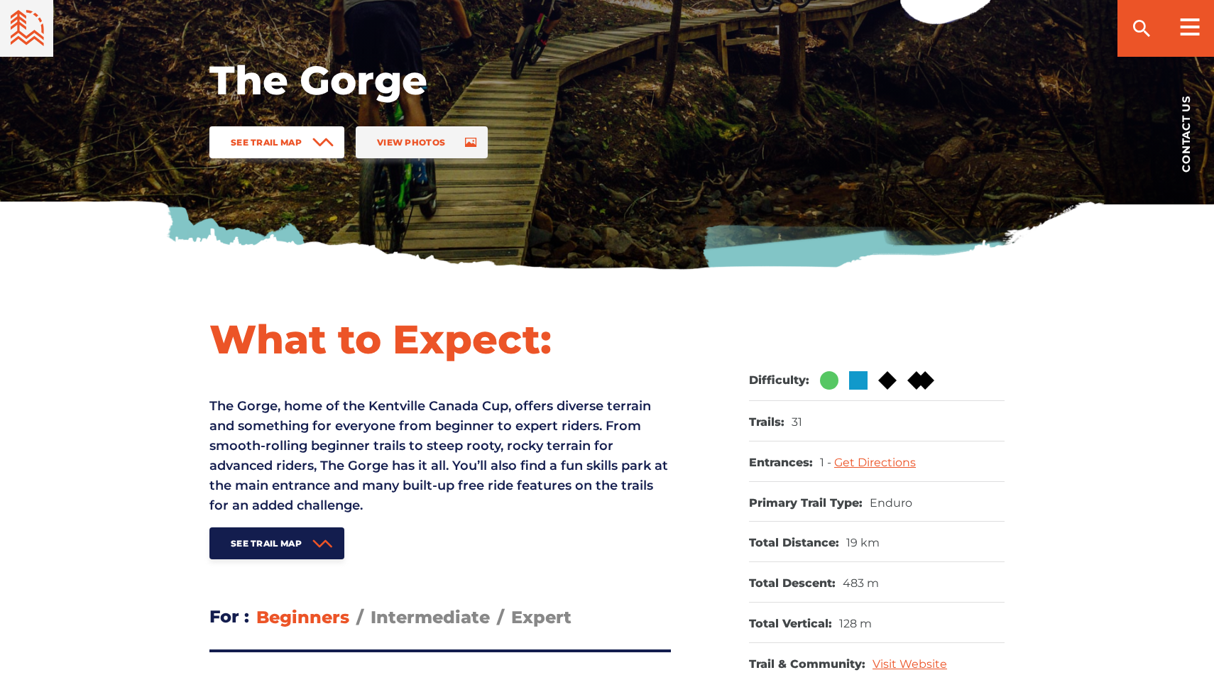
click at [296, 132] on link "See Trail Map" at bounding box center [277, 142] width 135 height 32
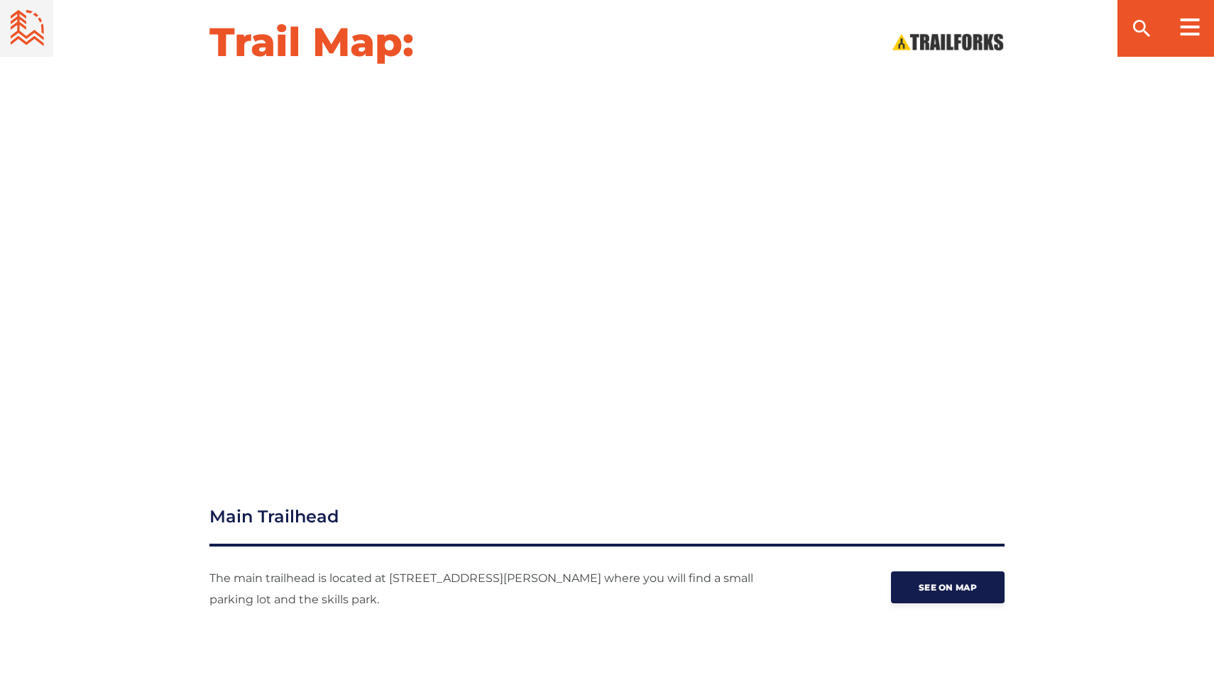
scroll to position [1486, 0]
